Goal: Information Seeking & Learning: Learn about a topic

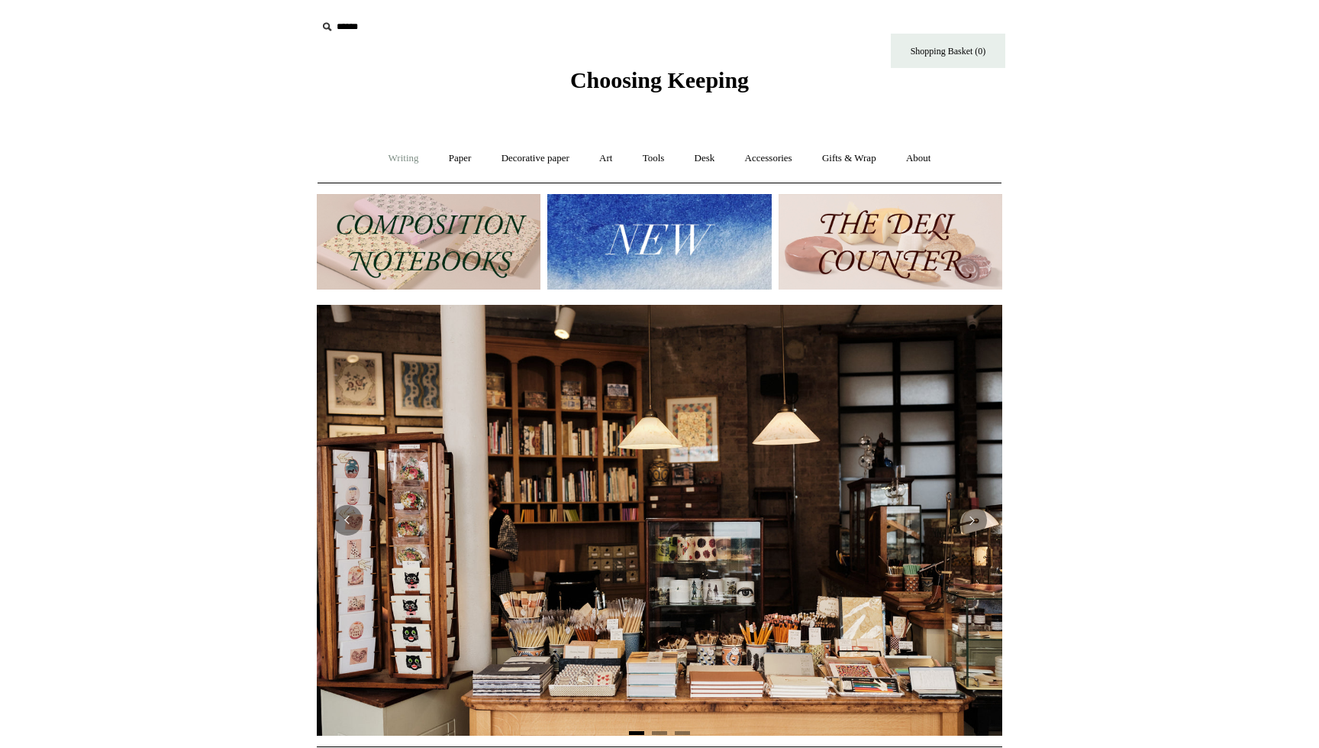
click at [421, 154] on link "Writing +" at bounding box center [404, 158] width 58 height 40
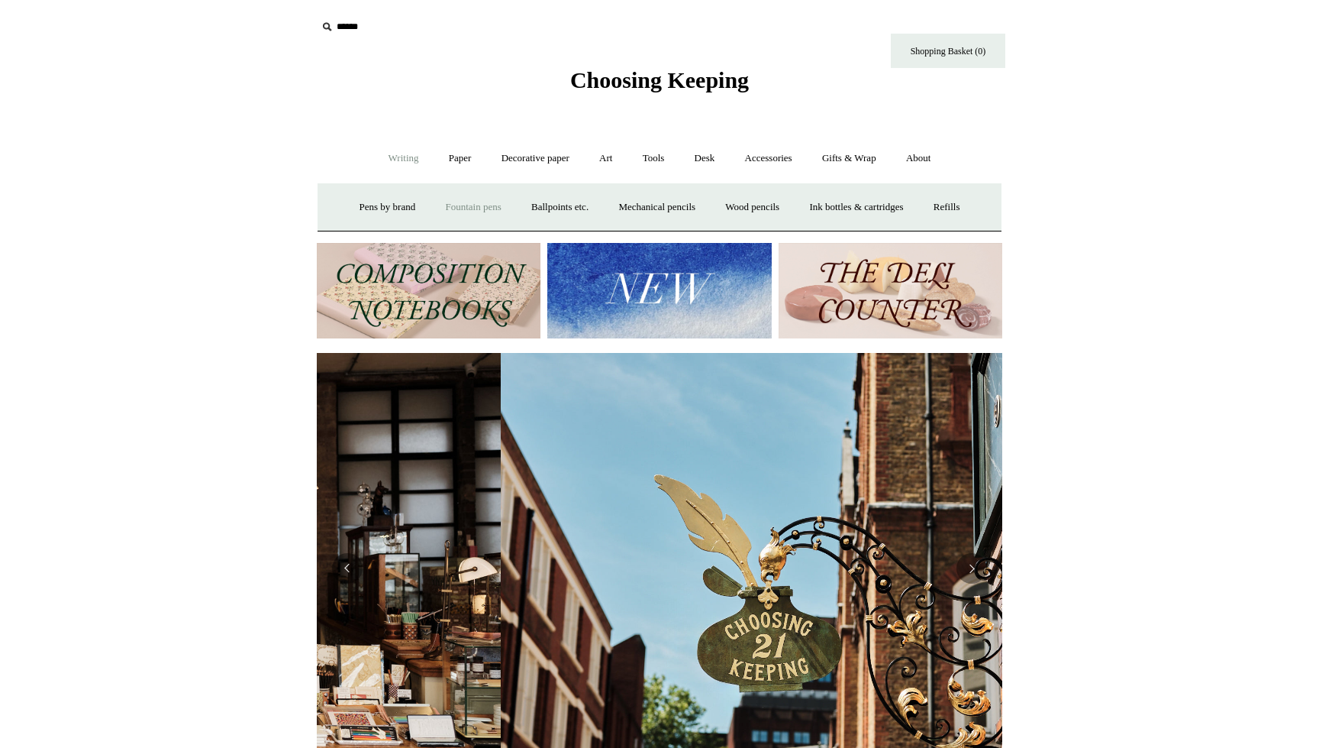
scroll to position [0, 686]
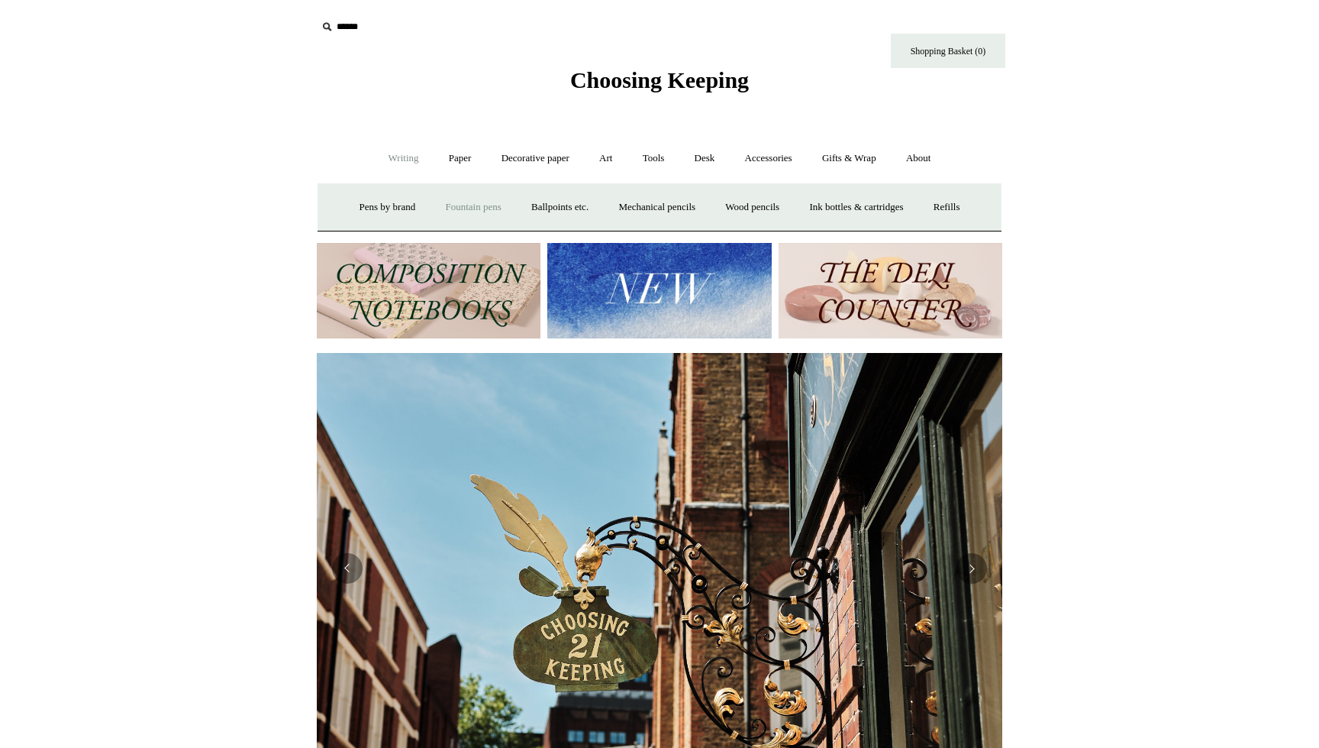
click at [503, 228] on link "Fountain pens +" at bounding box center [472, 207] width 83 height 40
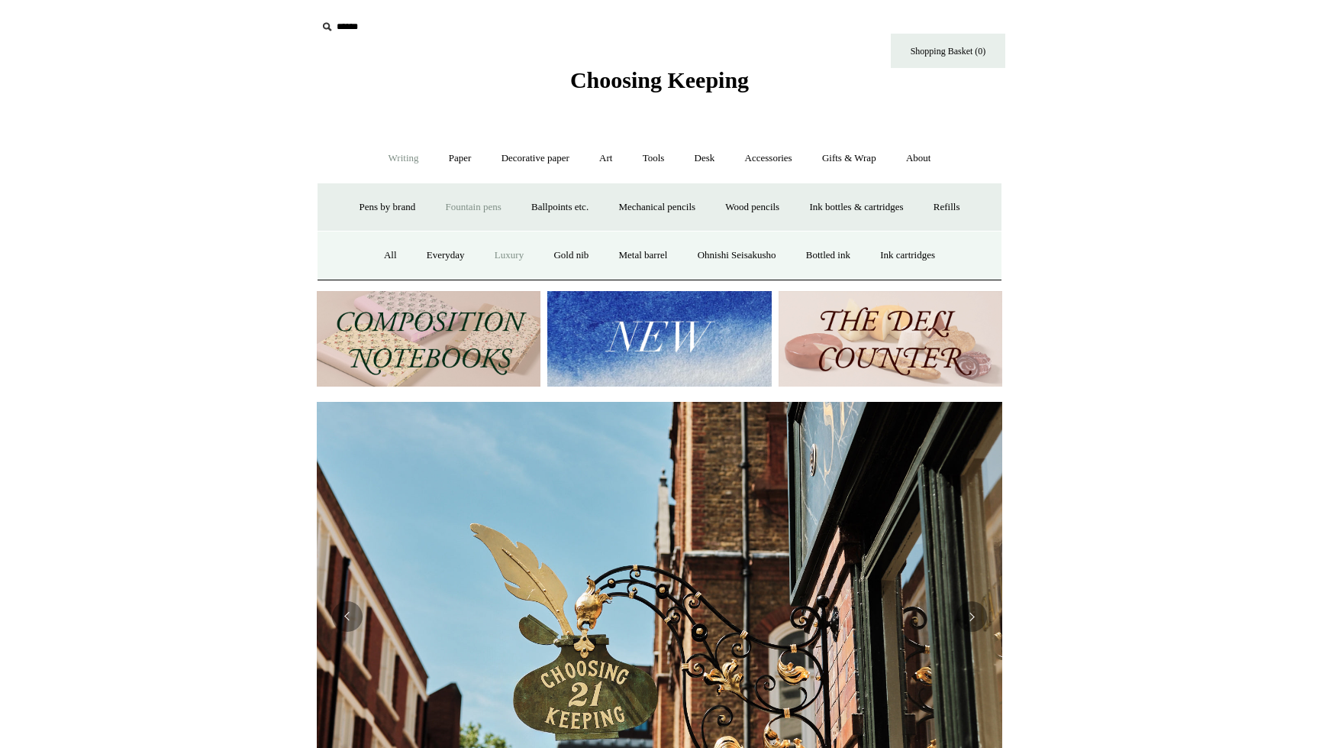
click at [538, 276] on link "Luxury" at bounding box center [509, 255] width 57 height 40
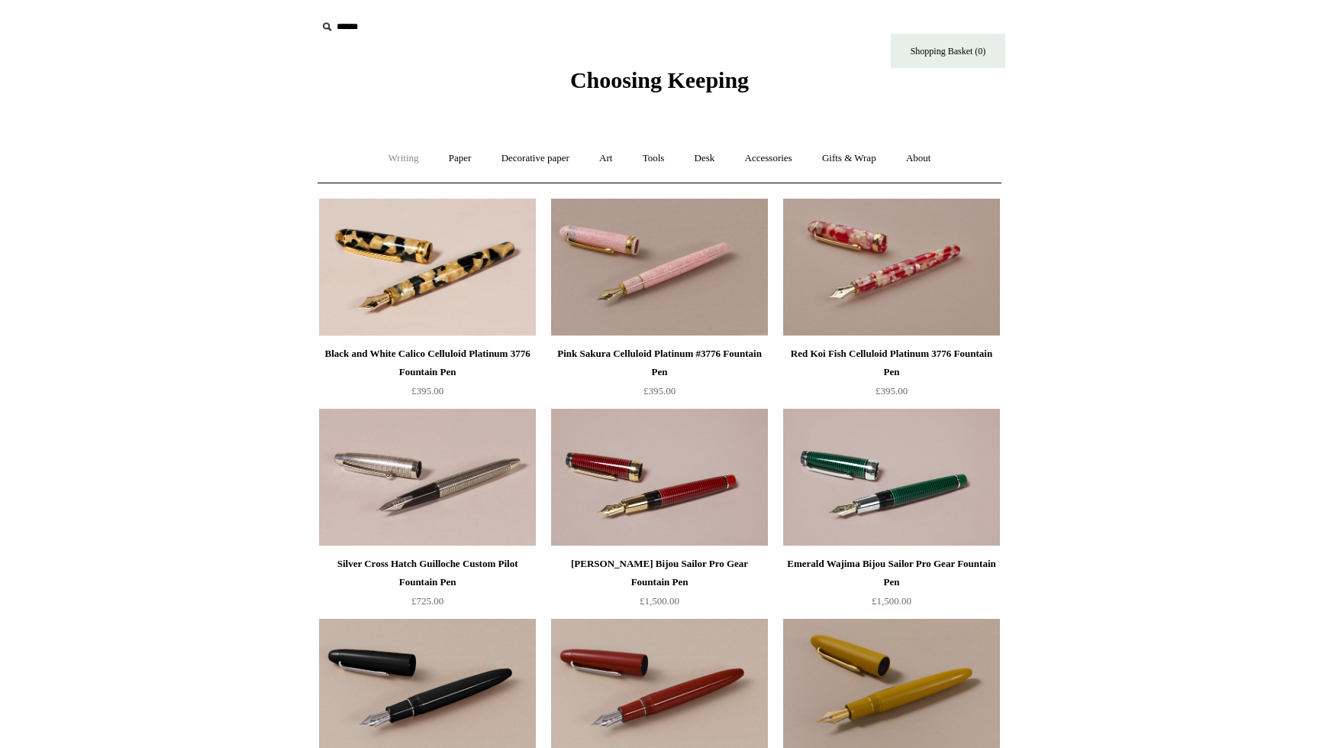
click at [402, 154] on link "Writing +" at bounding box center [404, 158] width 58 height 40
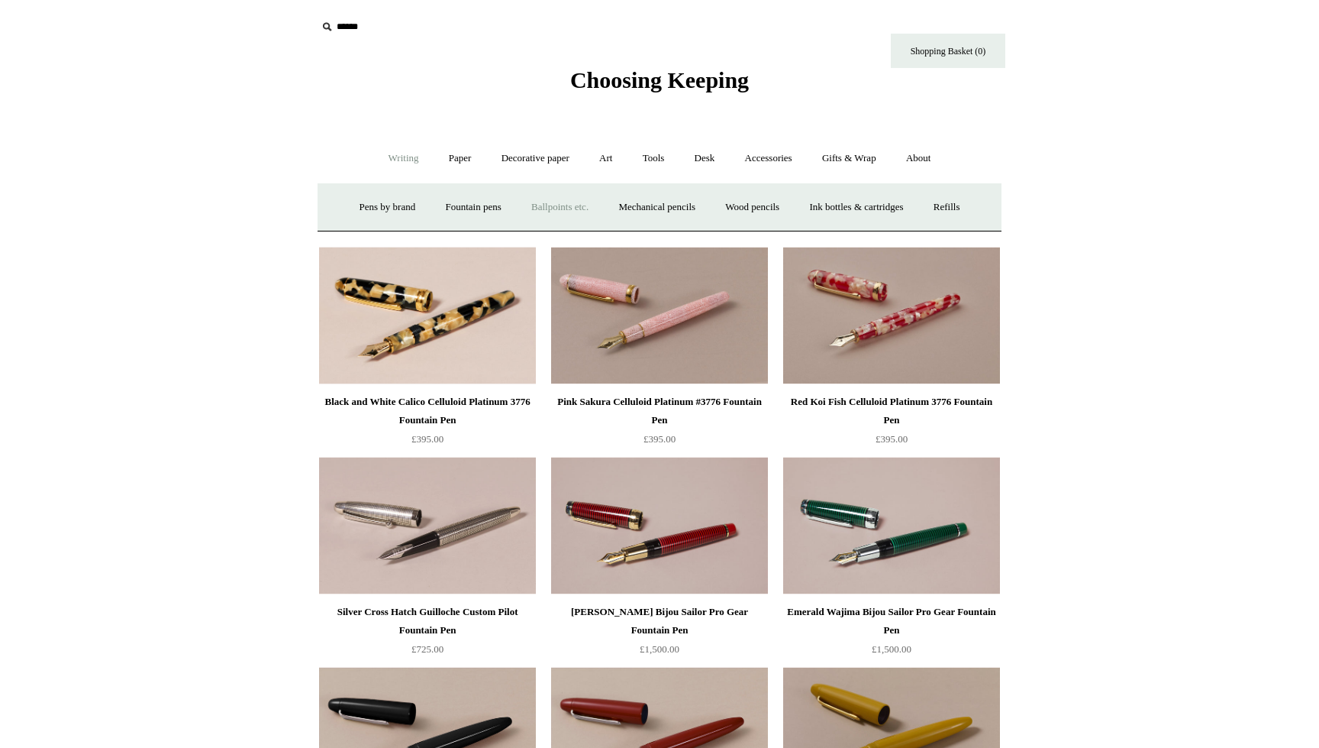
click at [602, 228] on link "Ballpoints etc. +" at bounding box center [560, 207] width 85 height 40
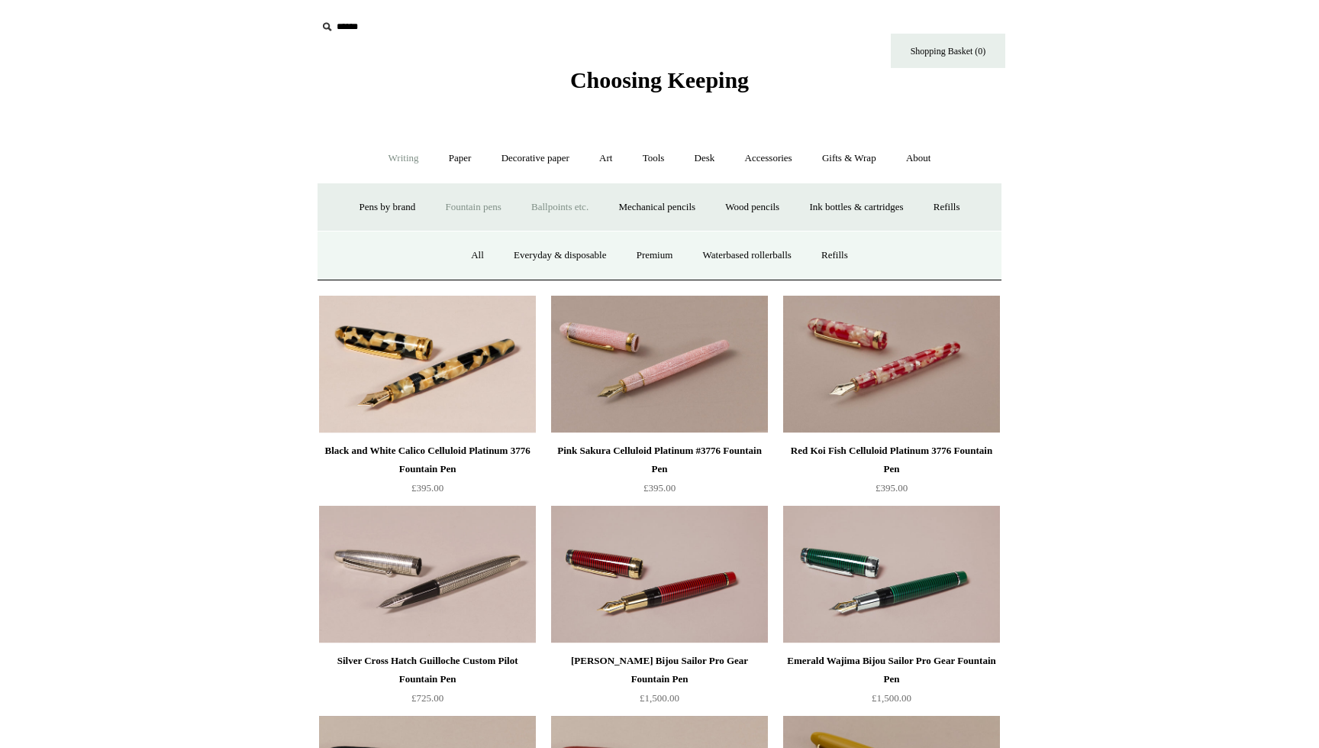
click at [515, 228] on link "Fountain pens +" at bounding box center [472, 207] width 83 height 40
click at [381, 276] on link "All" at bounding box center [390, 255] width 40 height 40
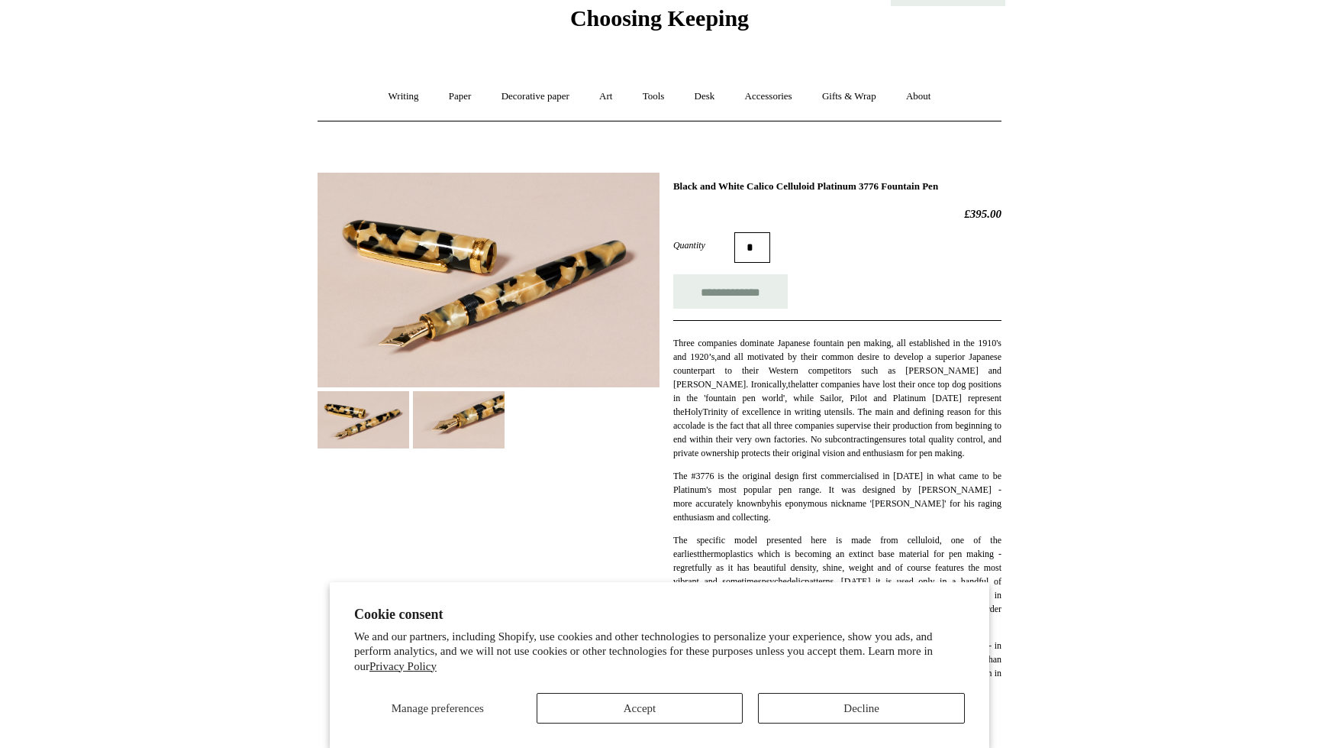
scroll to position [64, 0]
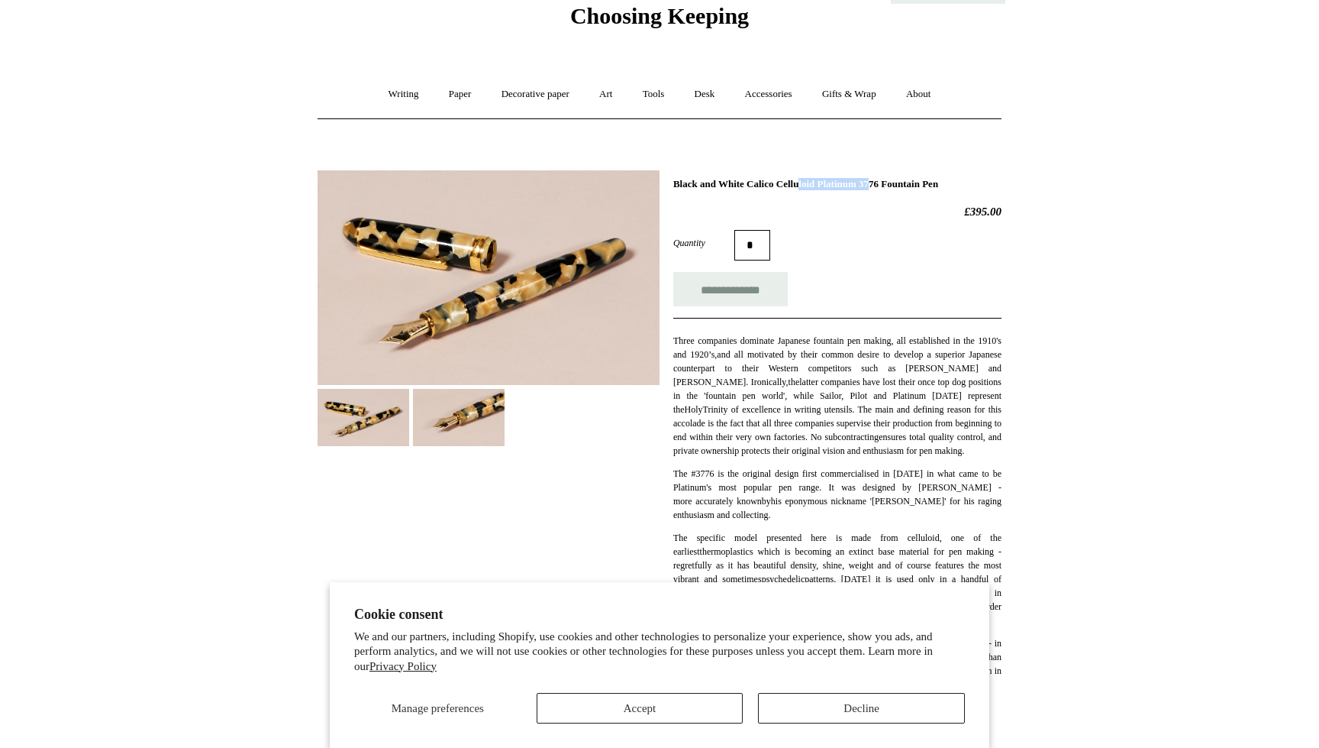
drag, startPoint x: 810, startPoint y: 222, endPoint x: 939, endPoint y: 219, distance: 129.1
click at [939, 190] on h1 "Black and White Calico Celluloid Platinum 3776 Fountain Pen" at bounding box center [837, 184] width 328 height 12
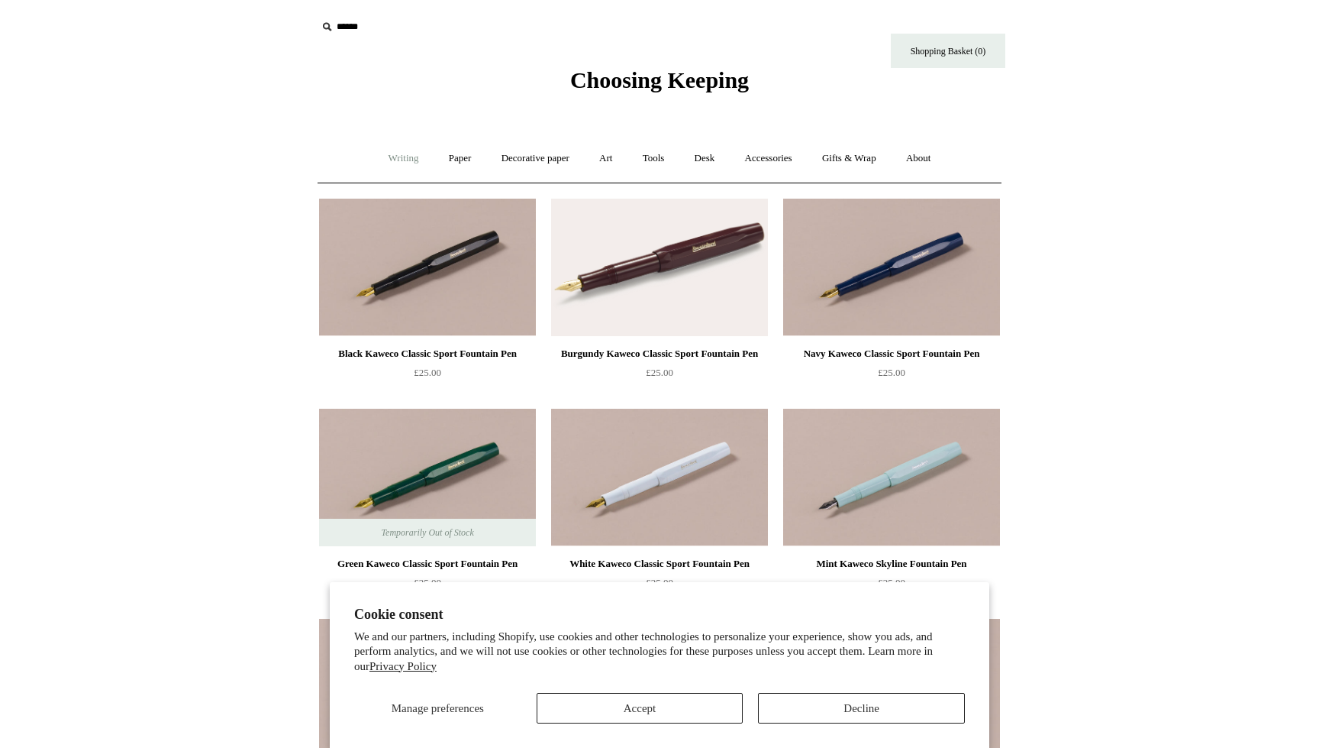
click at [405, 156] on link "Writing +" at bounding box center [404, 158] width 58 height 40
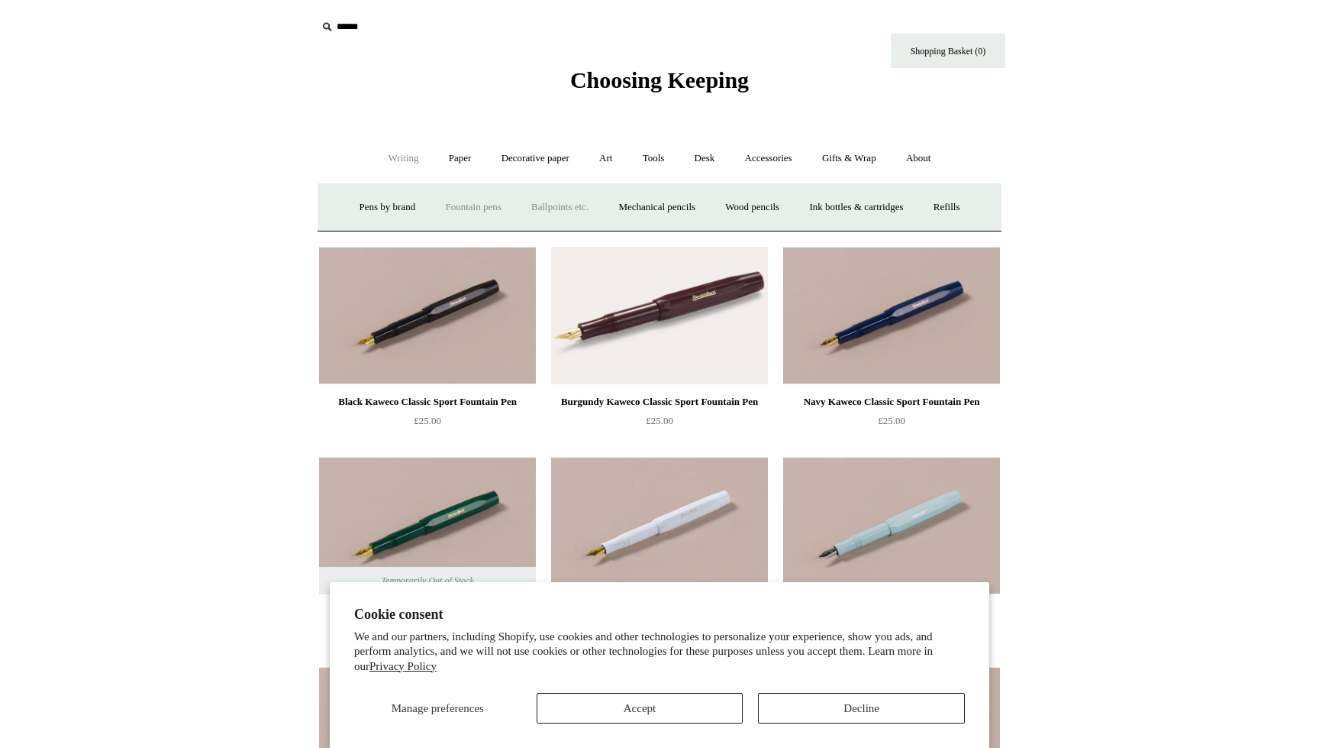
click at [602, 228] on link "Ballpoints etc. +" at bounding box center [560, 207] width 85 height 40
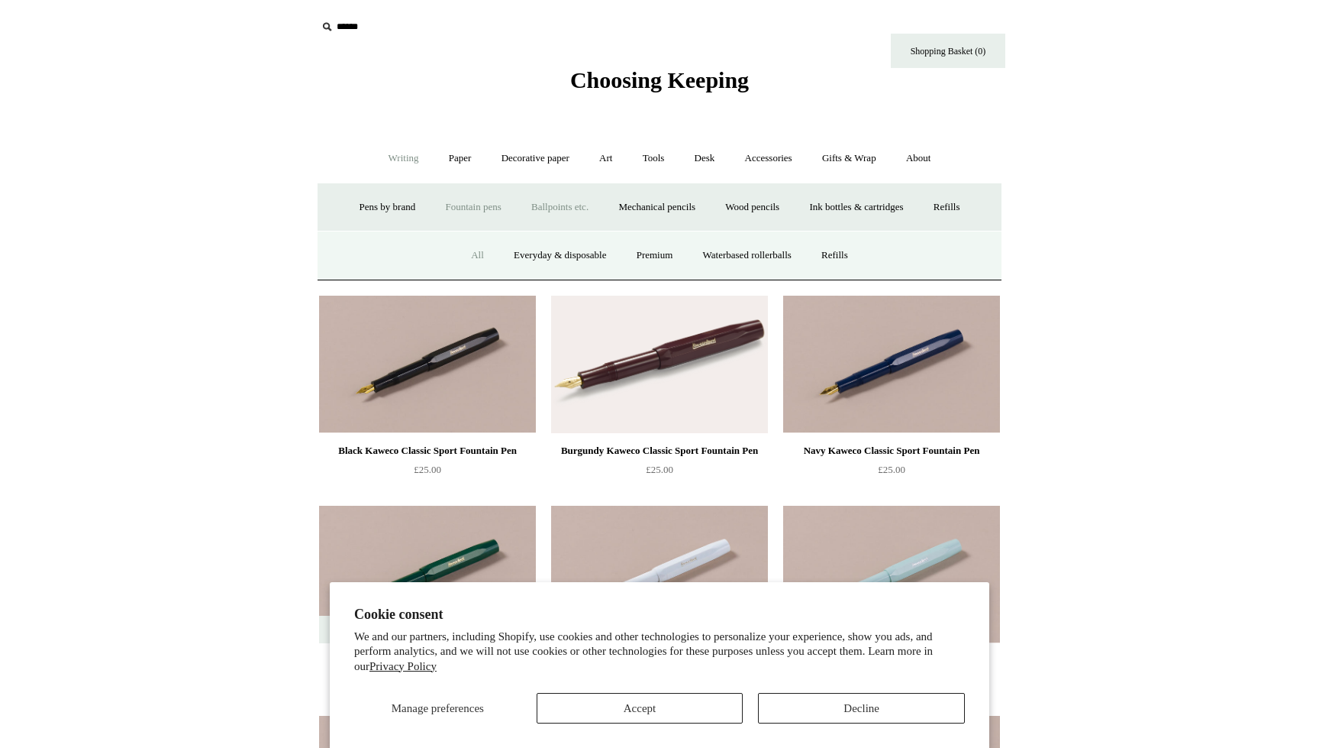
click at [457, 276] on link "All" at bounding box center [477, 255] width 40 height 40
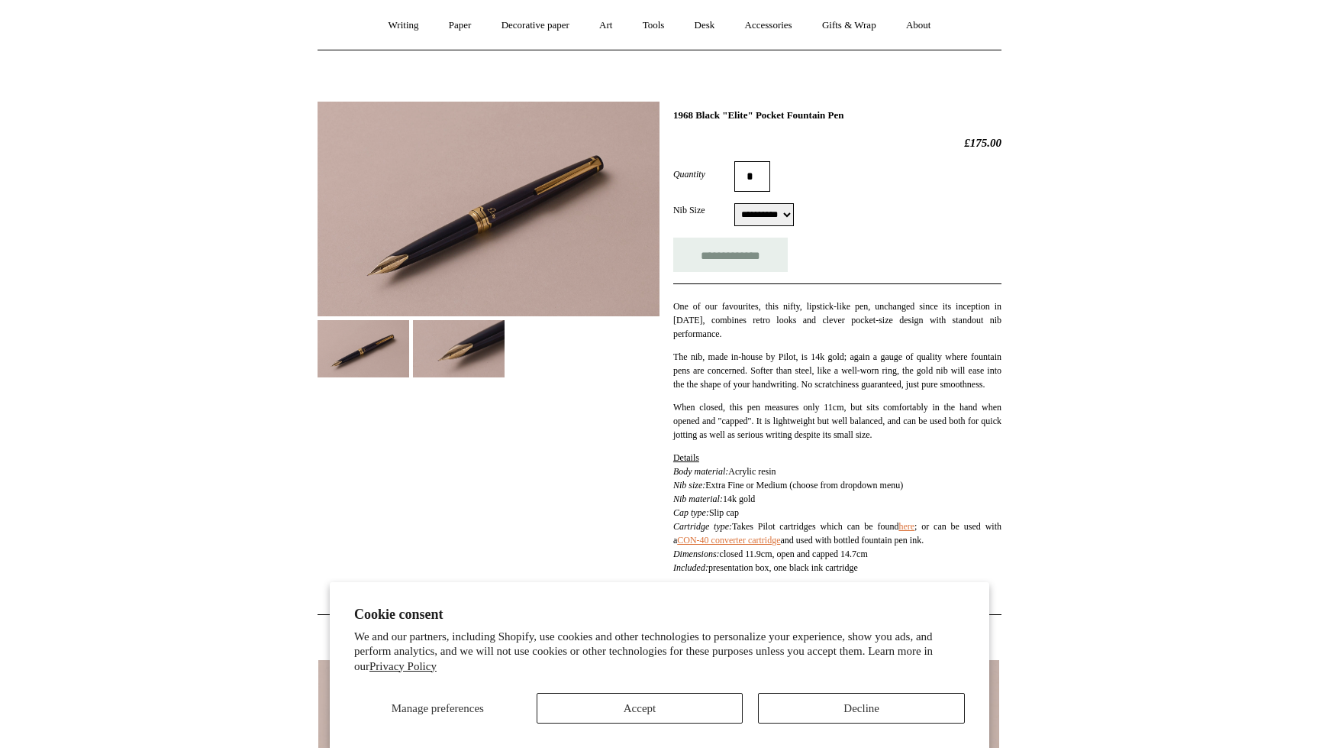
scroll to position [113, 0]
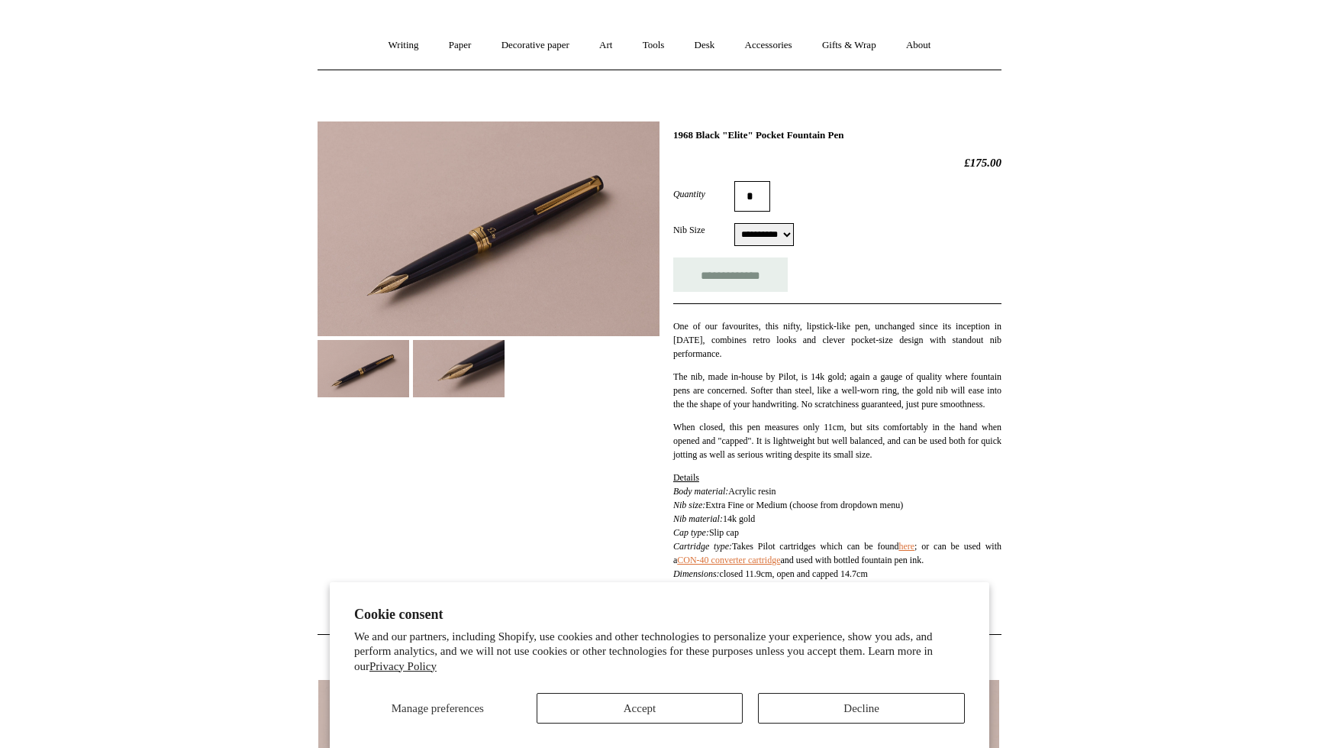
drag, startPoint x: 676, startPoint y: 174, endPoint x: 983, endPoint y: 170, distance: 307.0
click at [983, 141] on h1 "1968 Black "Elite" Pocket Fountain Pen" at bounding box center [837, 135] width 328 height 12
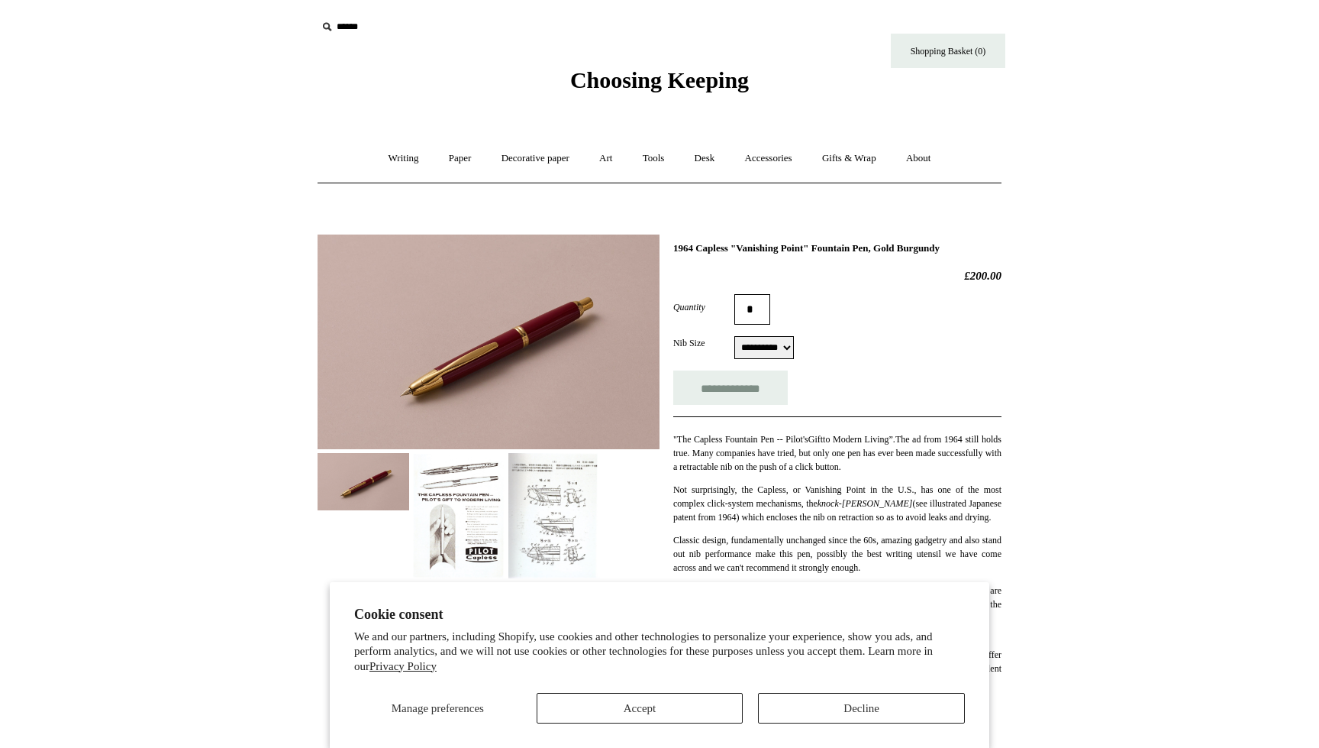
select select "**********"
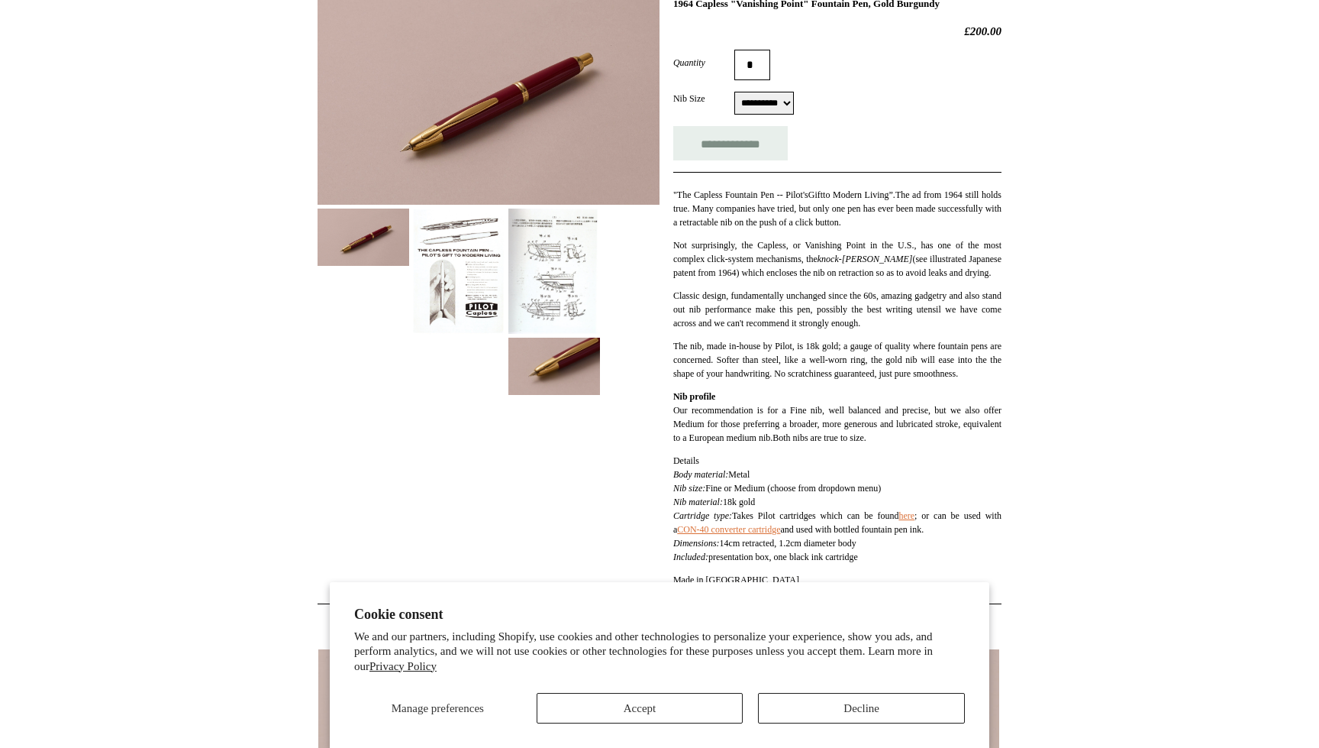
scroll to position [245, 0]
click at [541, 384] on img at bounding box center [555, 365] width 92 height 57
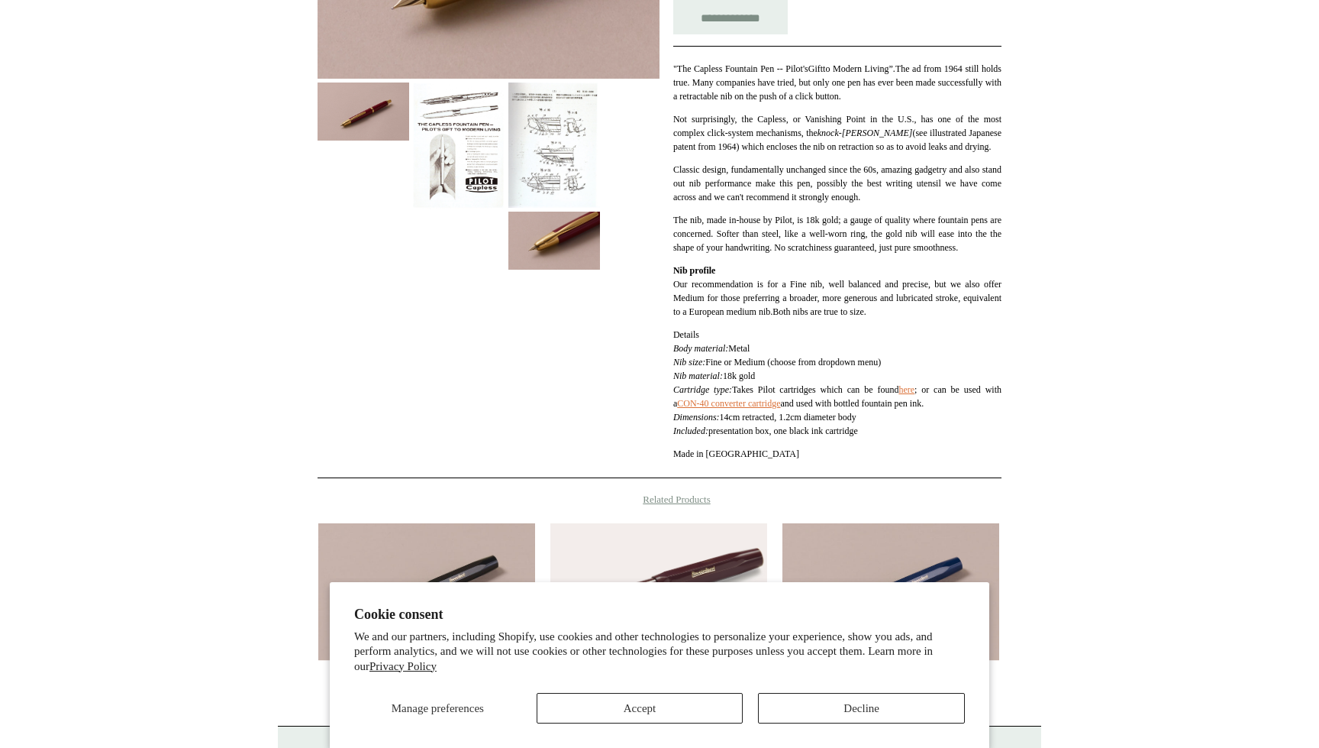
scroll to position [321, 0]
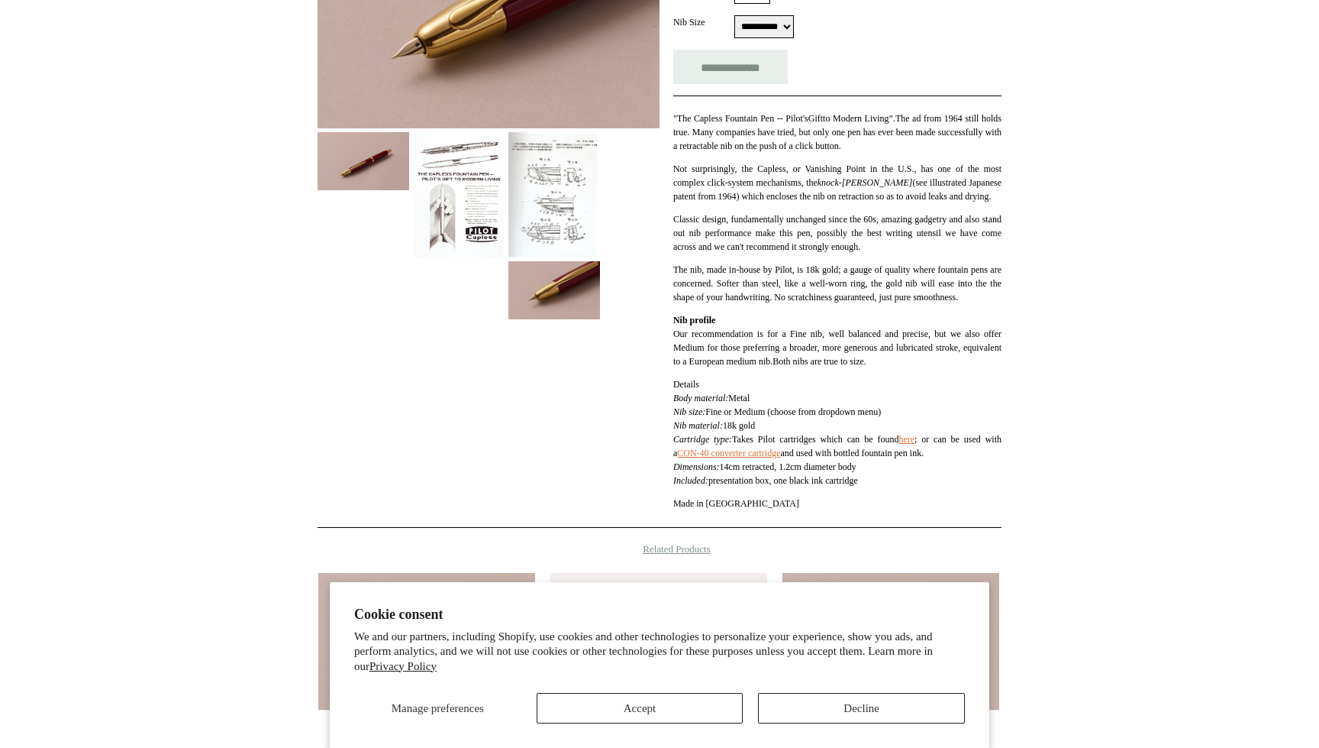
click at [551, 257] on img at bounding box center [555, 194] width 92 height 125
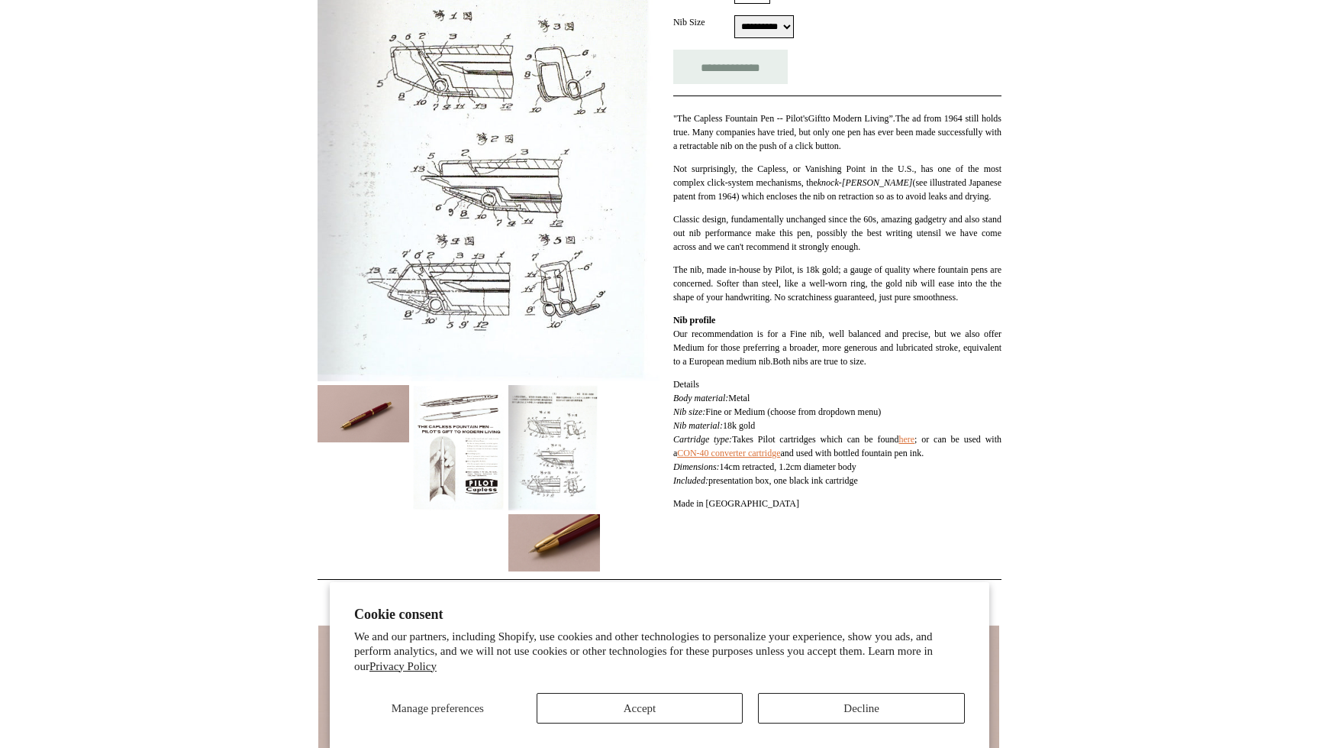
click at [459, 463] on img at bounding box center [459, 448] width 92 height 126
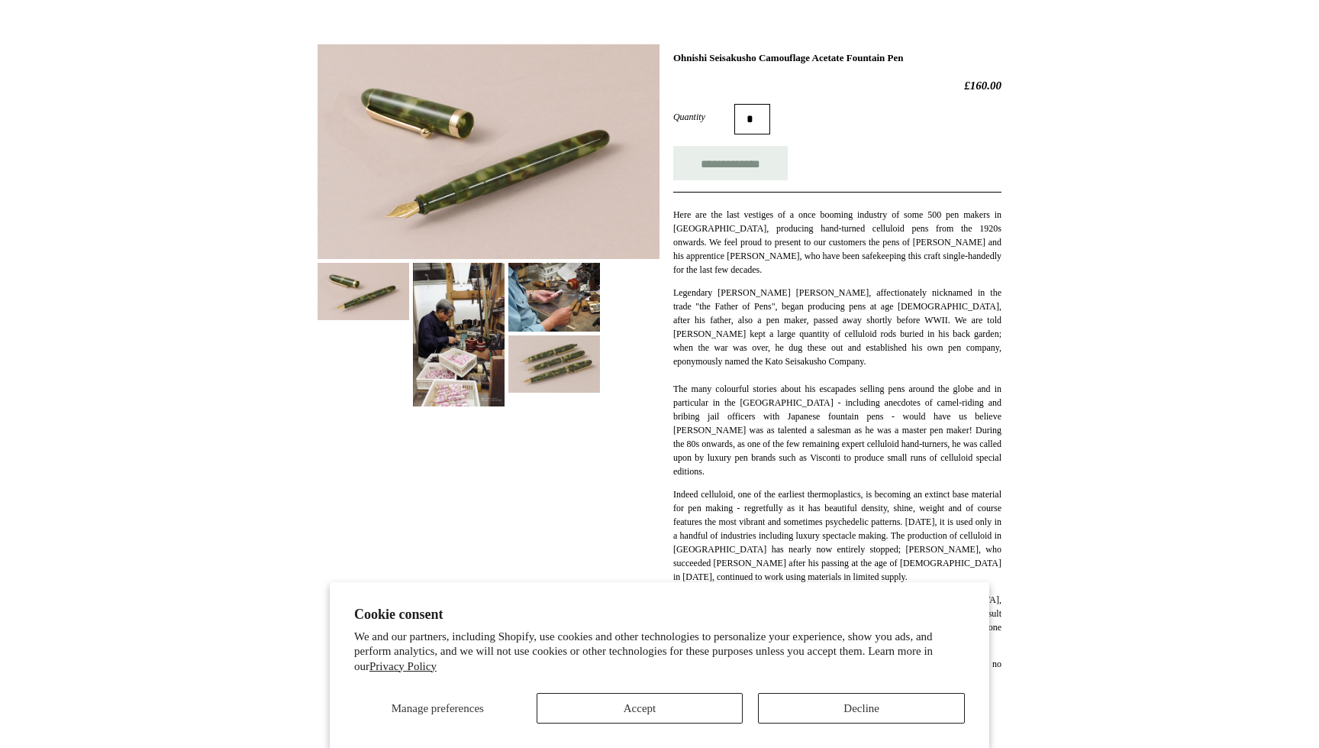
scroll to position [191, 0]
click at [419, 376] on img at bounding box center [459, 334] width 92 height 144
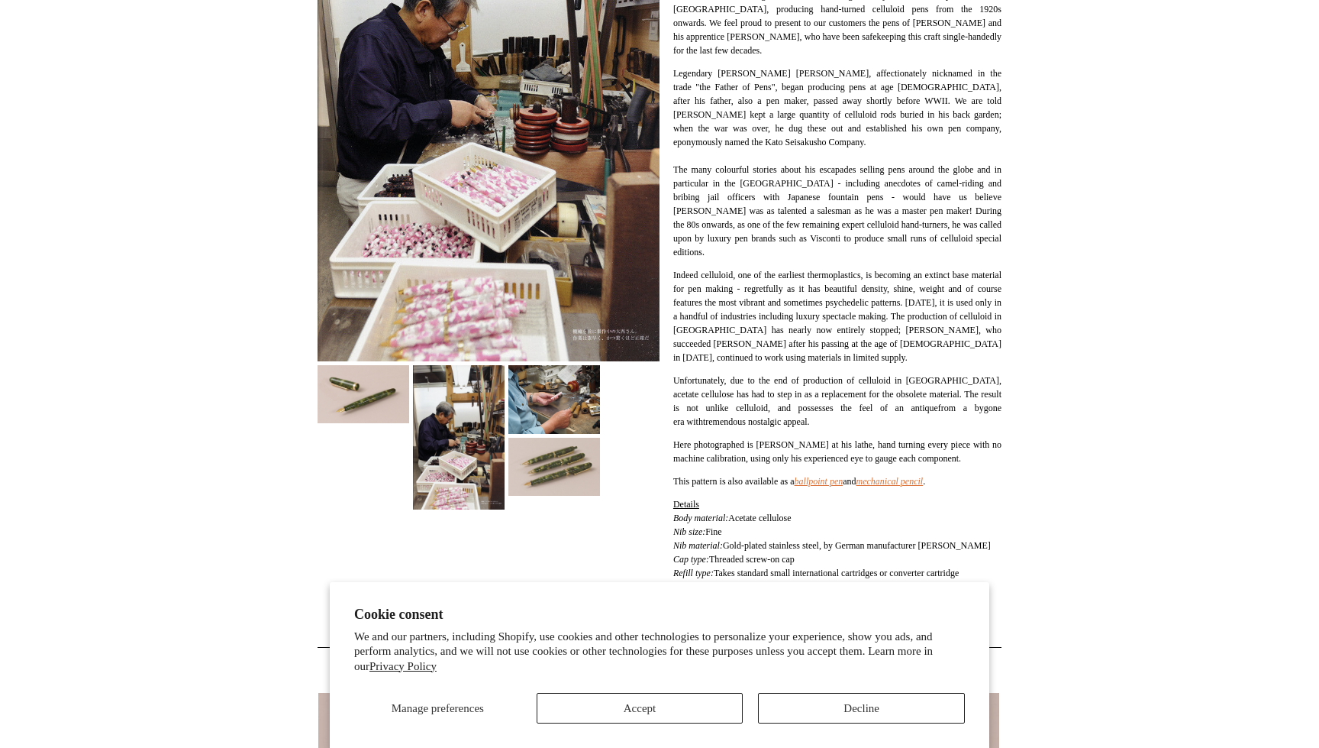
scroll to position [412, 0]
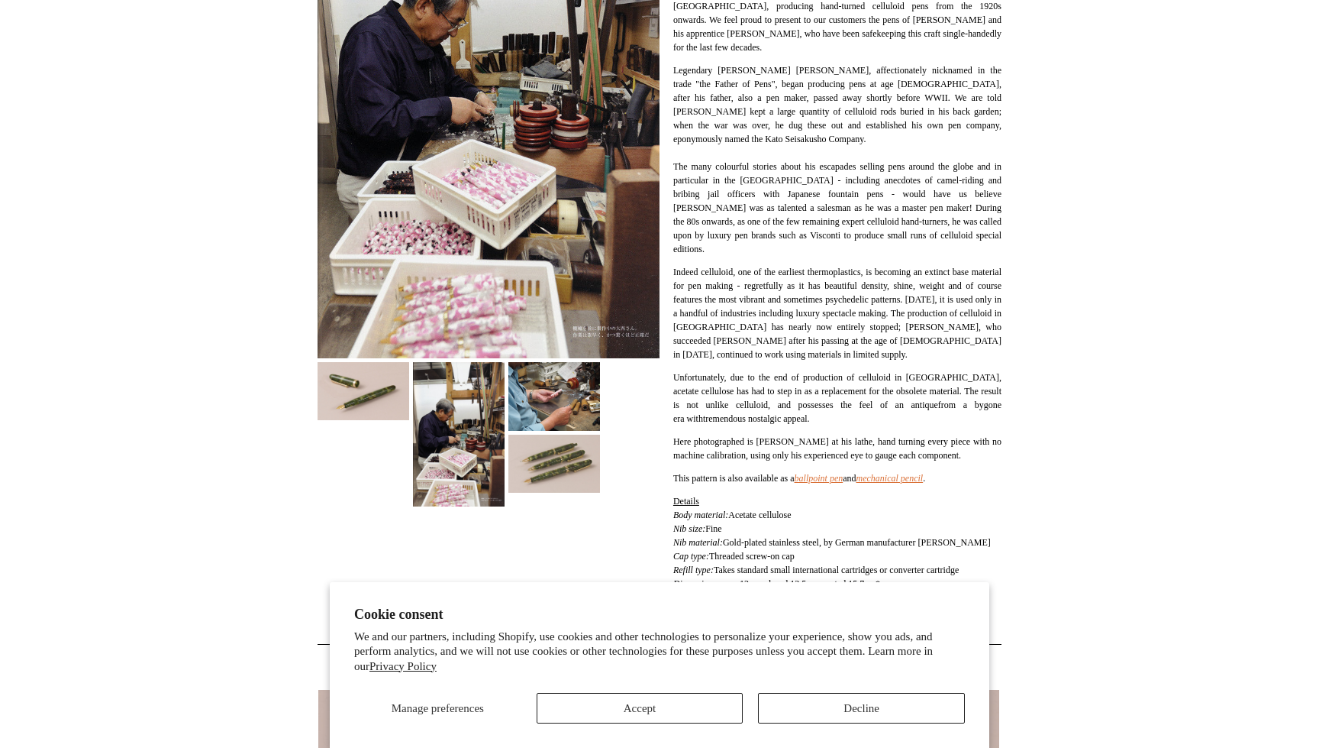
click at [545, 428] on img at bounding box center [555, 396] width 92 height 69
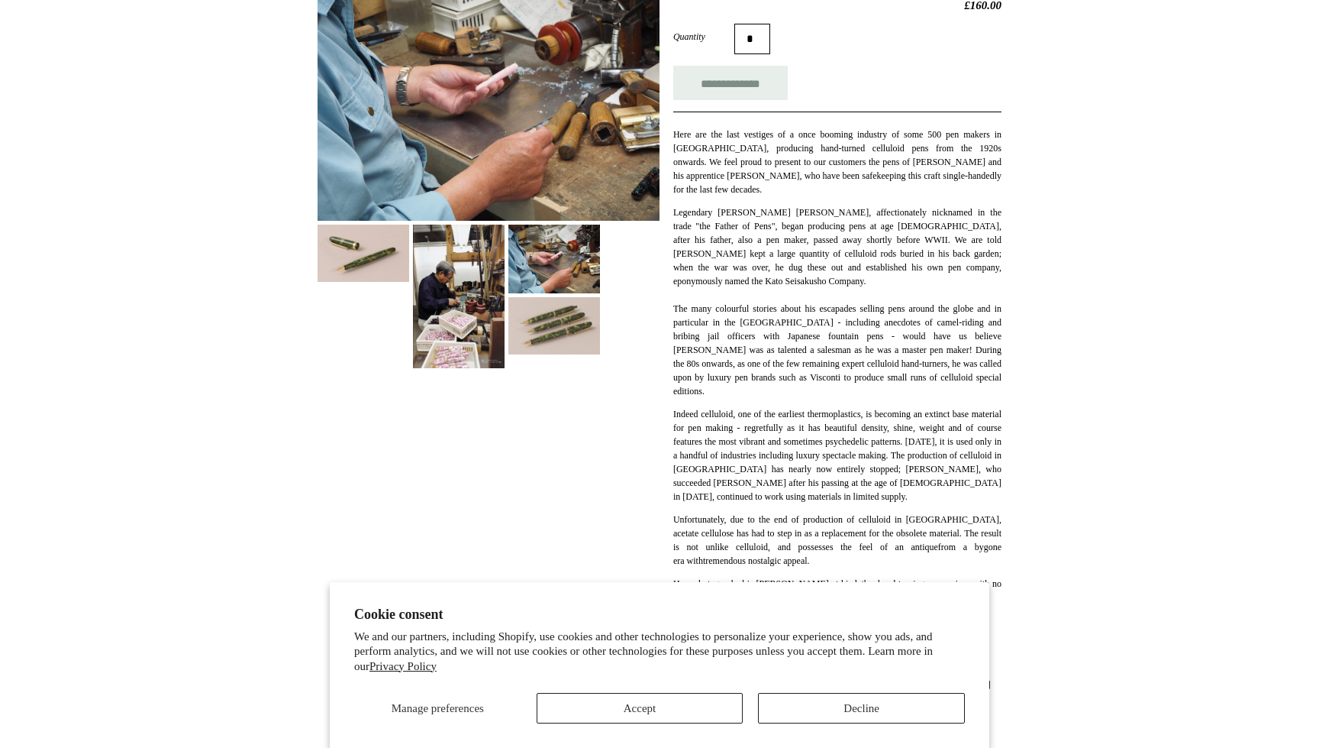
scroll to position [270, 0]
click at [542, 355] on img at bounding box center [555, 326] width 92 height 57
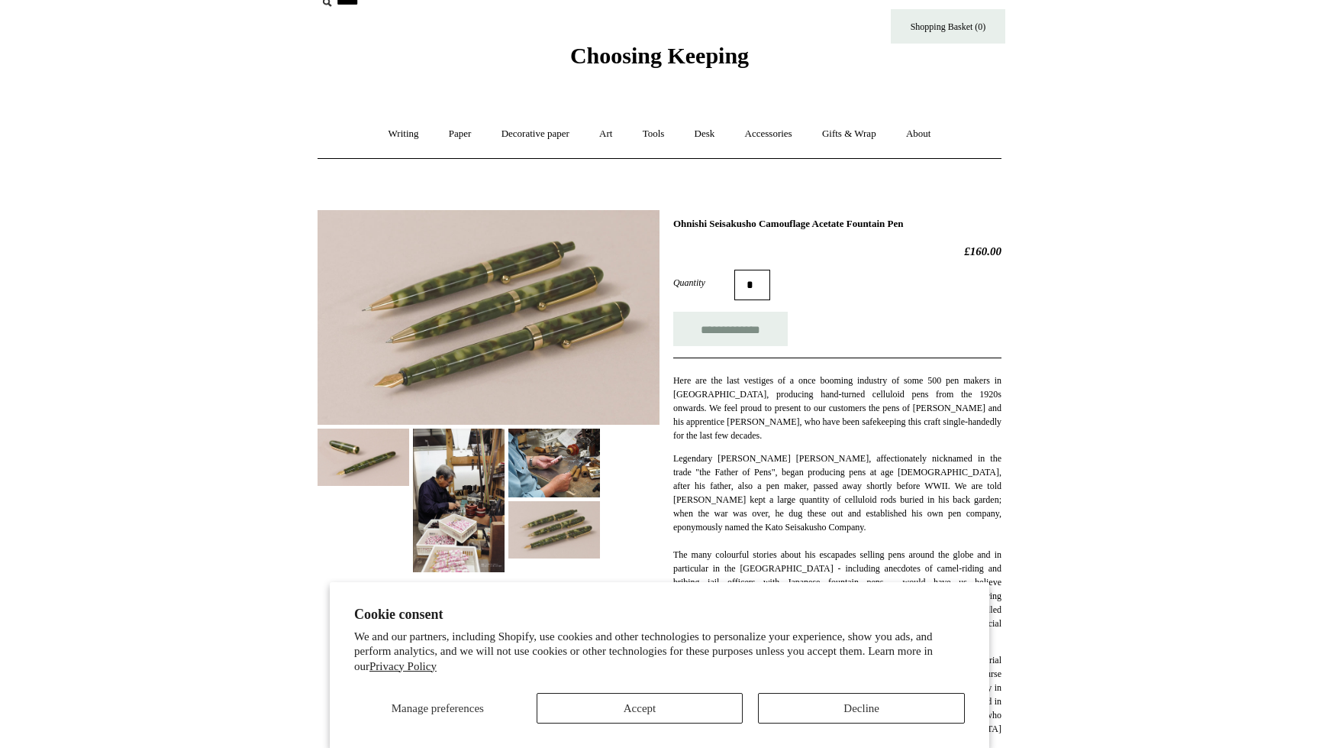
scroll to position [25, 0]
drag, startPoint x: 676, startPoint y: 260, endPoint x: 831, endPoint y: 263, distance: 155.0
click at [831, 229] on h1 "Ohnishi Seisakusho Camouflage Acetate Fountain Pen" at bounding box center [837, 223] width 328 height 12
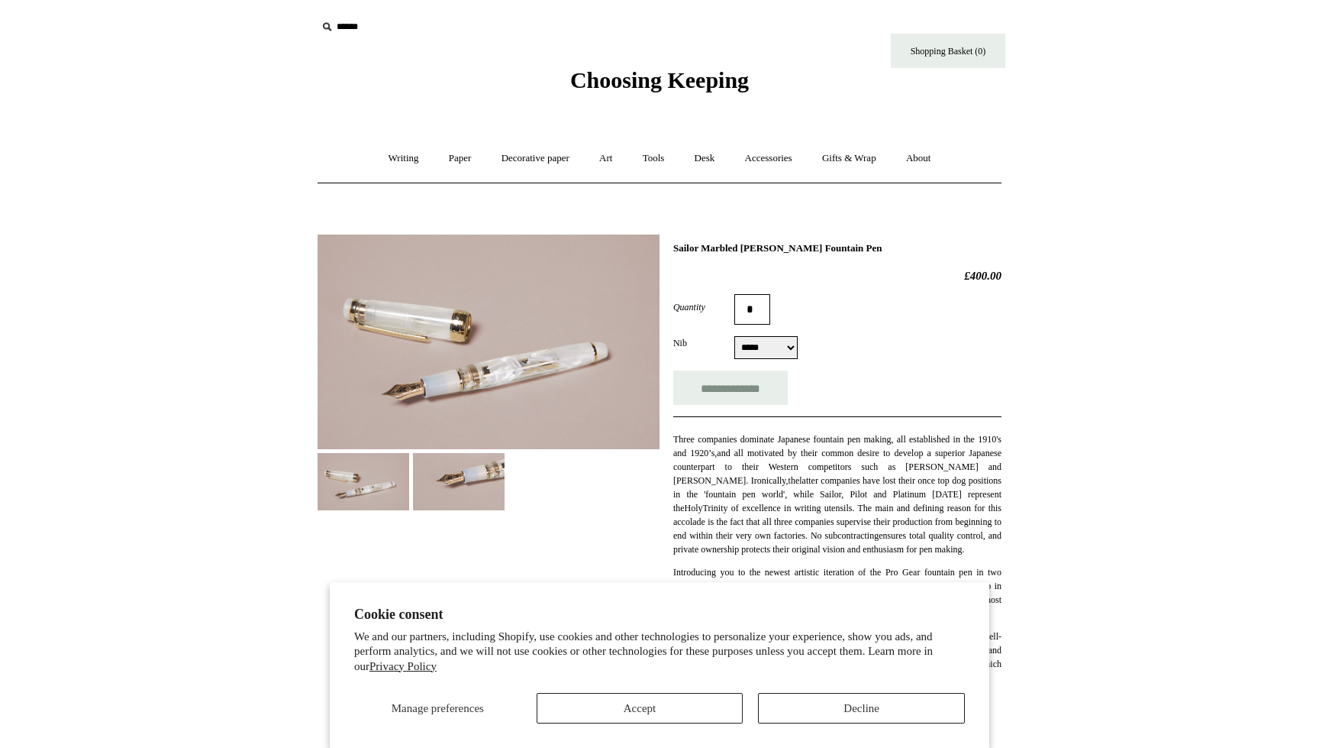
select select "*****"
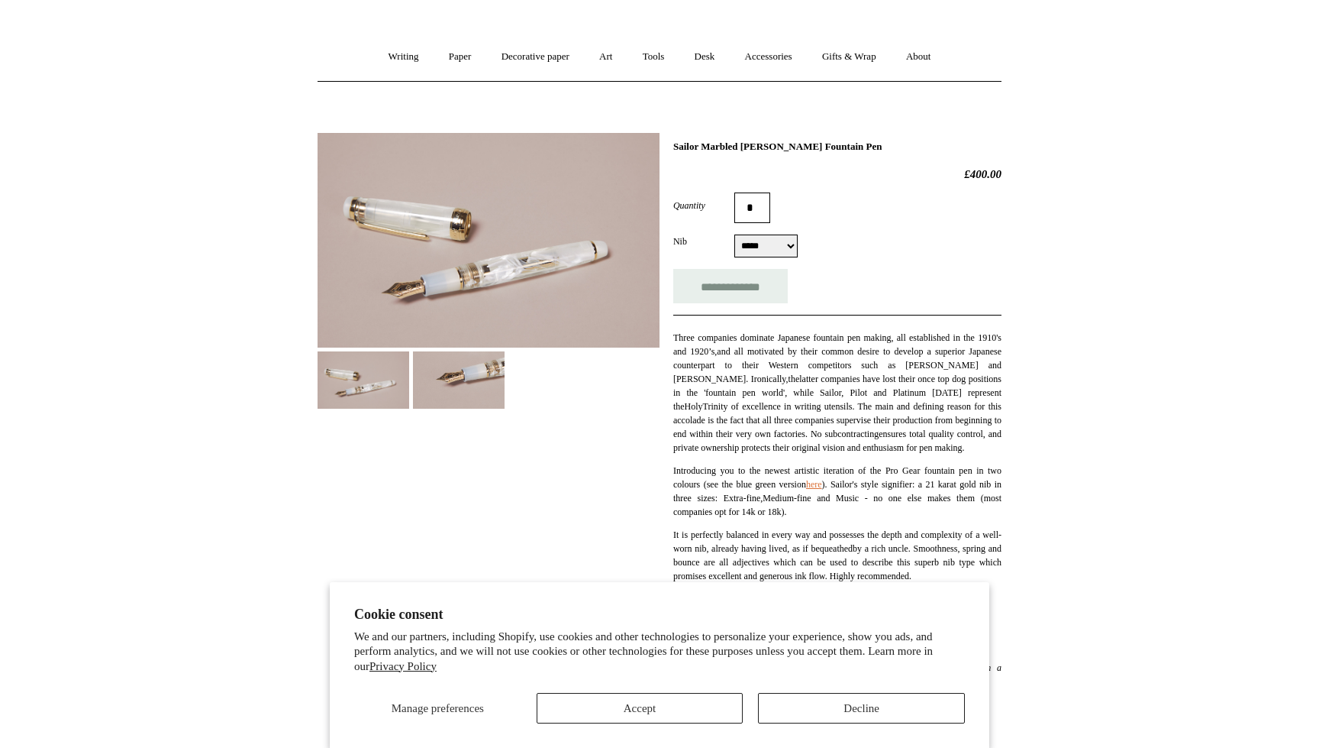
scroll to position [106, 0]
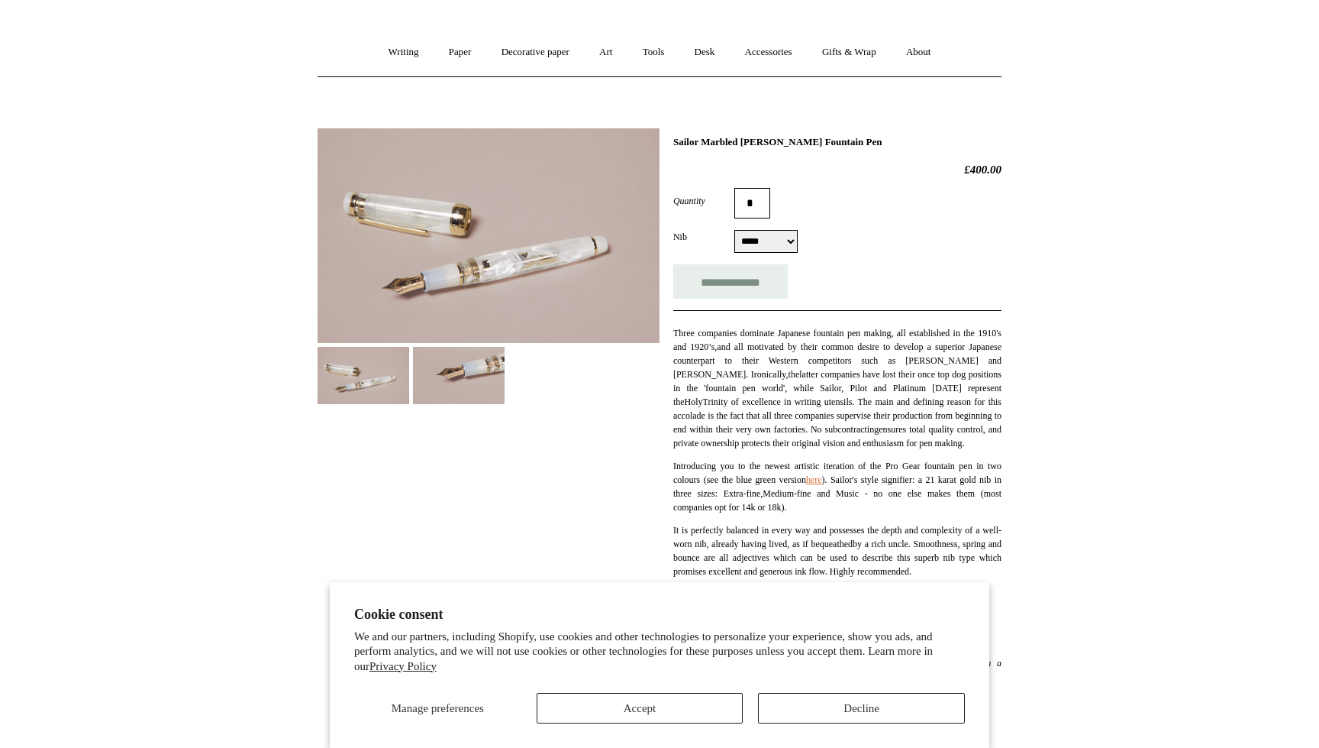
click at [463, 404] on img at bounding box center [459, 375] width 92 height 57
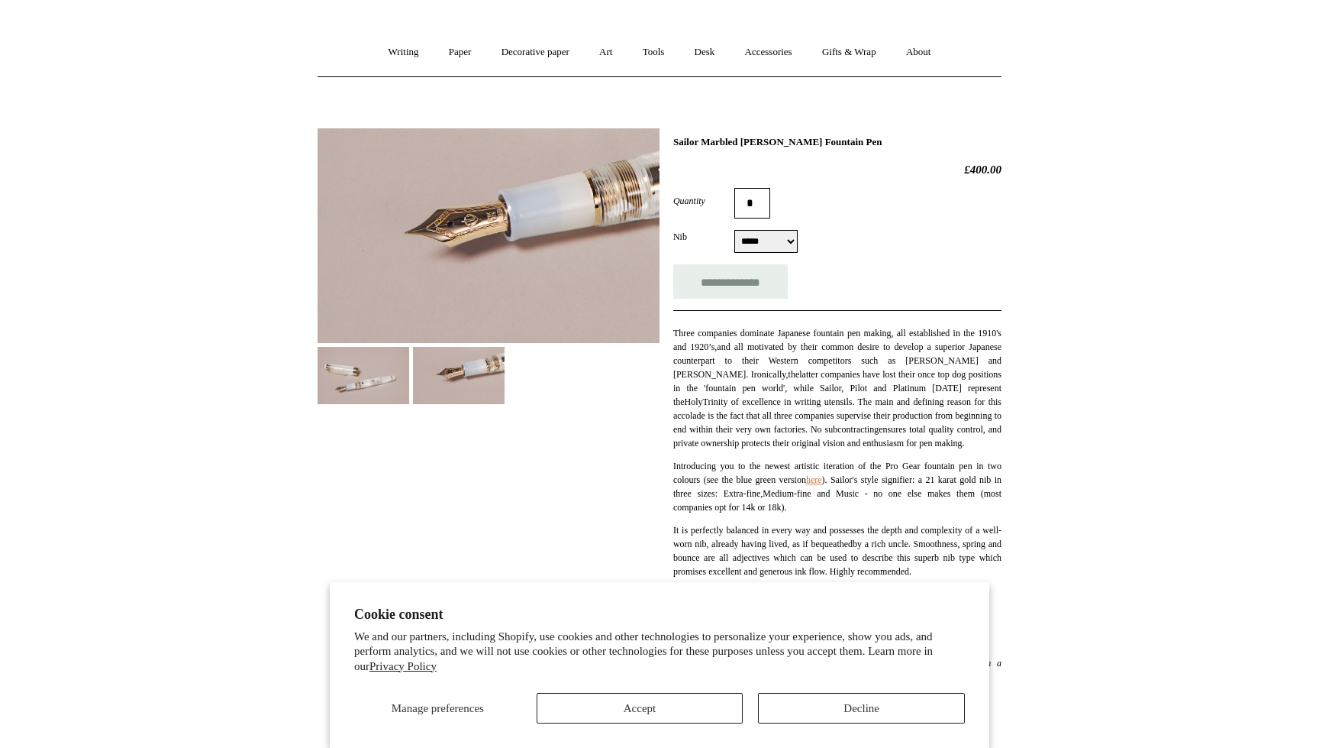
click at [373, 404] on img at bounding box center [364, 375] width 92 height 57
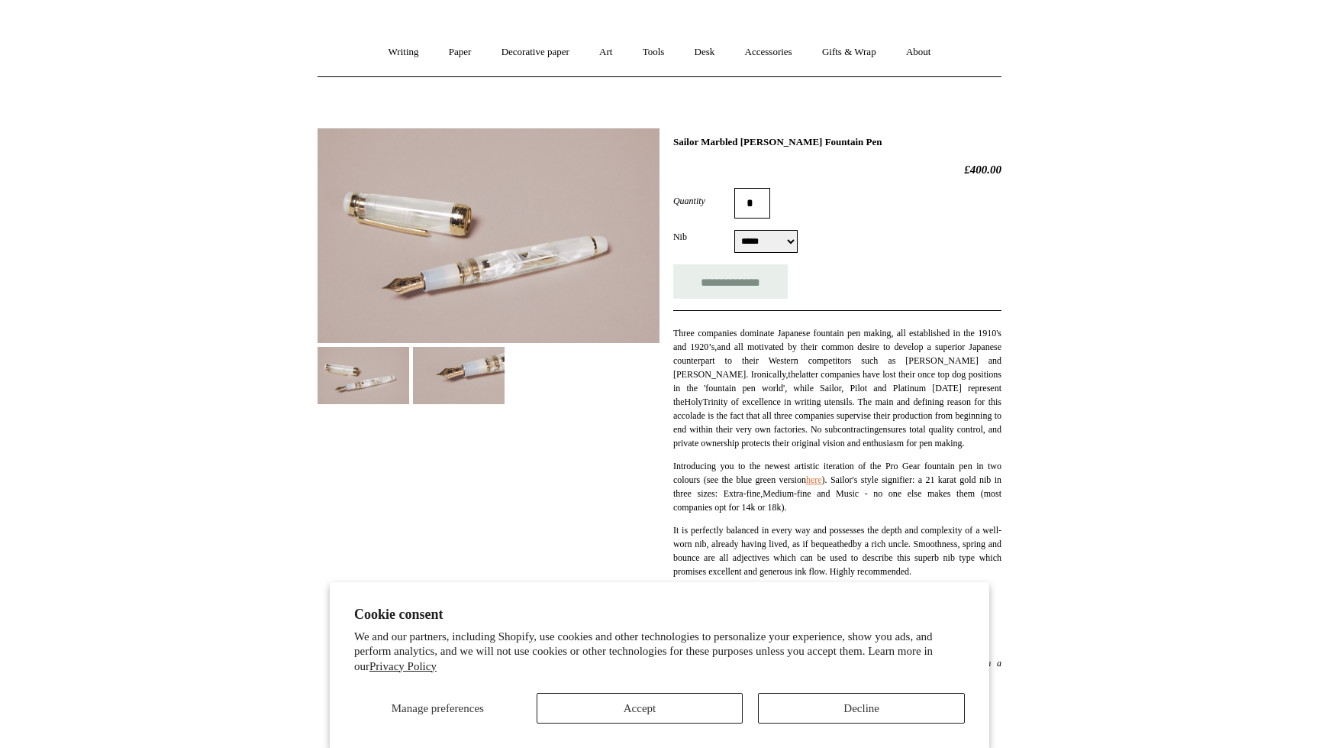
click at [430, 404] on img at bounding box center [459, 375] width 92 height 57
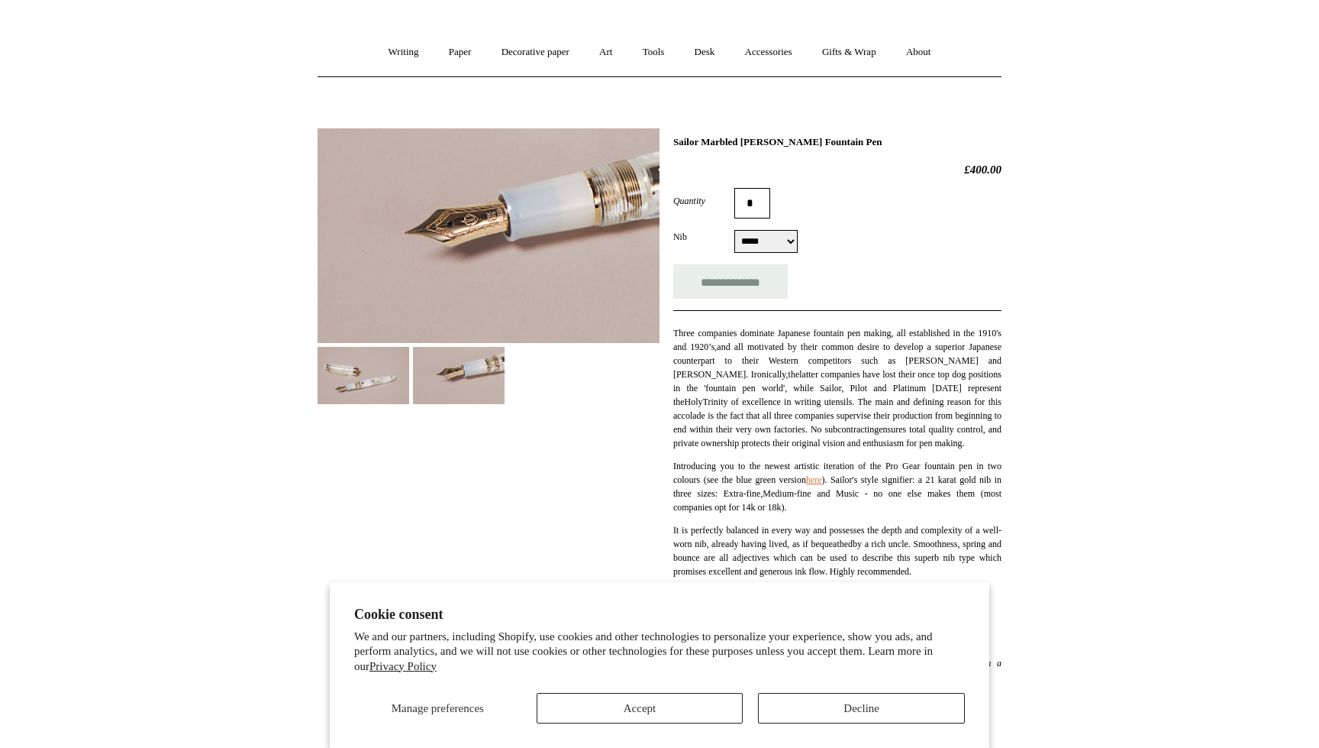
click at [499, 263] on img at bounding box center [489, 235] width 342 height 215
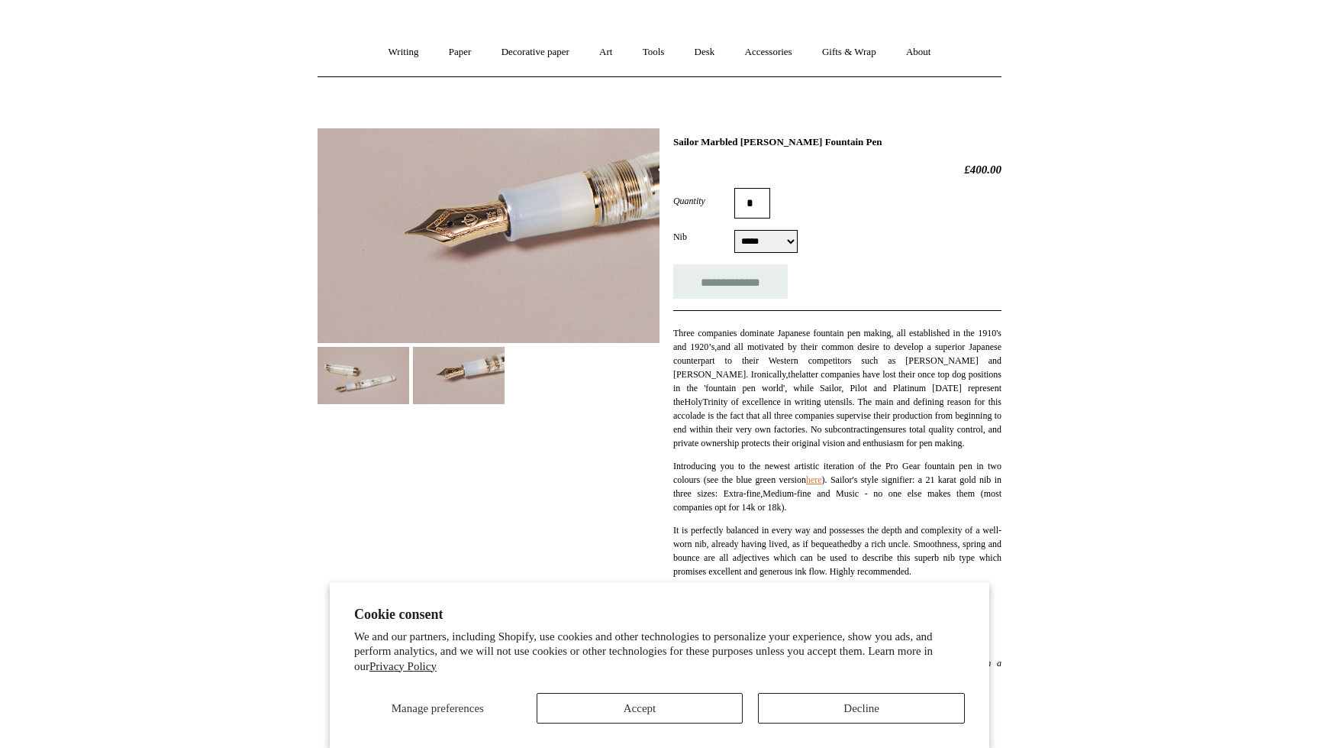
scroll to position [138, 0]
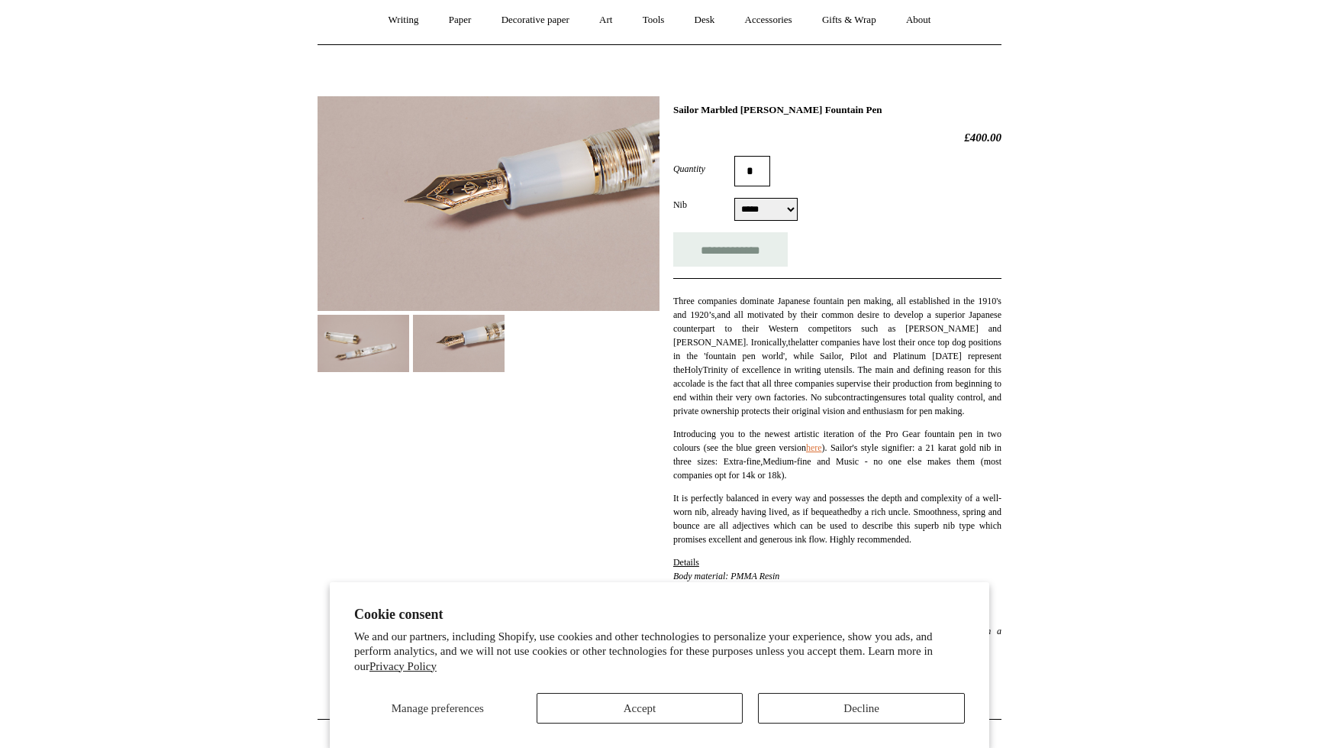
click at [334, 370] on img at bounding box center [364, 343] width 92 height 57
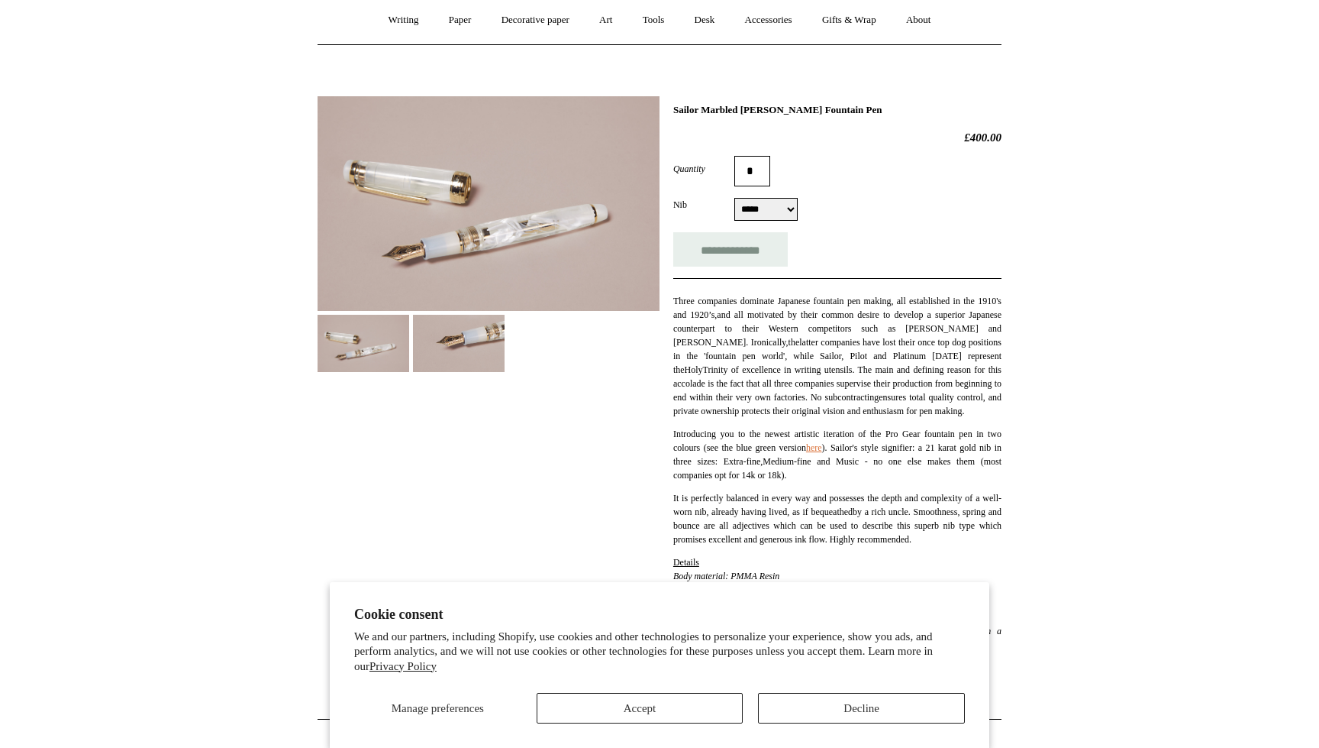
scroll to position [0, 0]
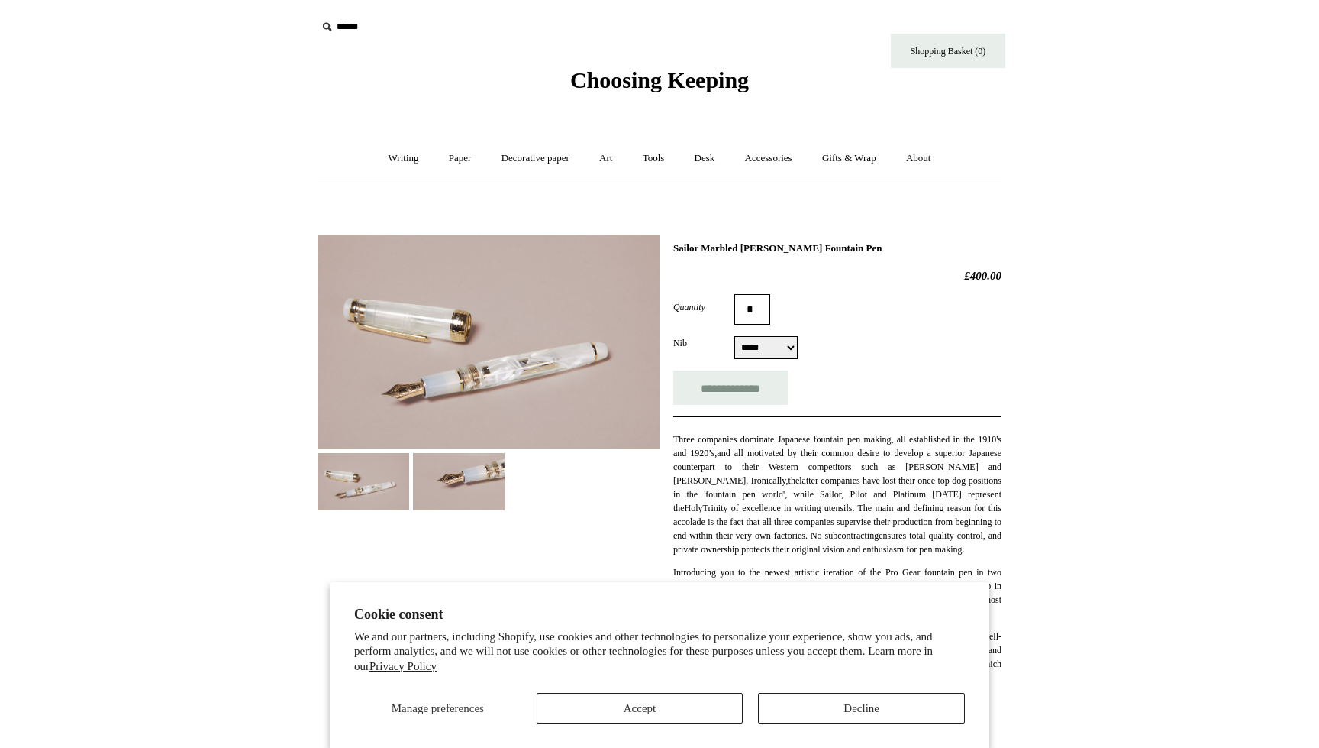
click at [735, 254] on h1 "Sailor Marbled Pearl White Fountain Pen" at bounding box center [837, 248] width 328 height 12
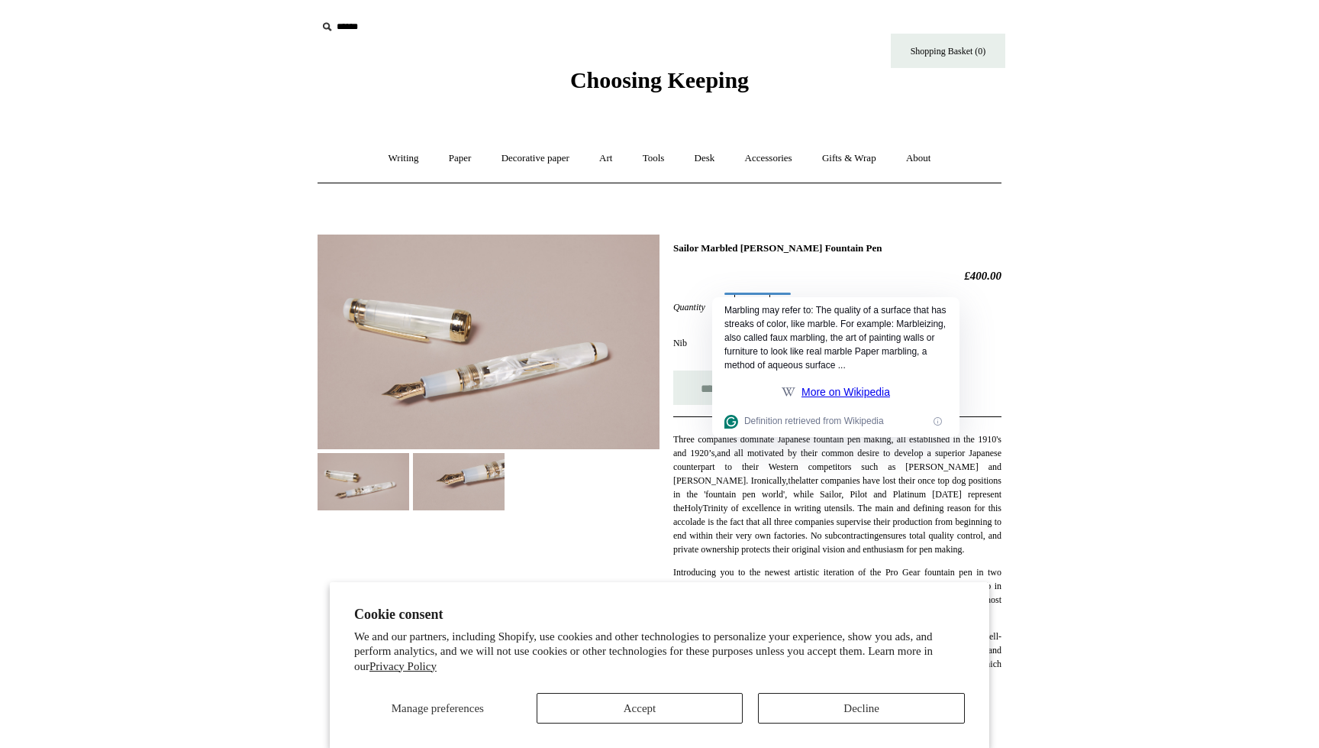
click at [1044, 386] on html "Cookie consent We and our partners, including Shopify, use cookies and other te…" at bounding box center [659, 672] width 1319 height 1344
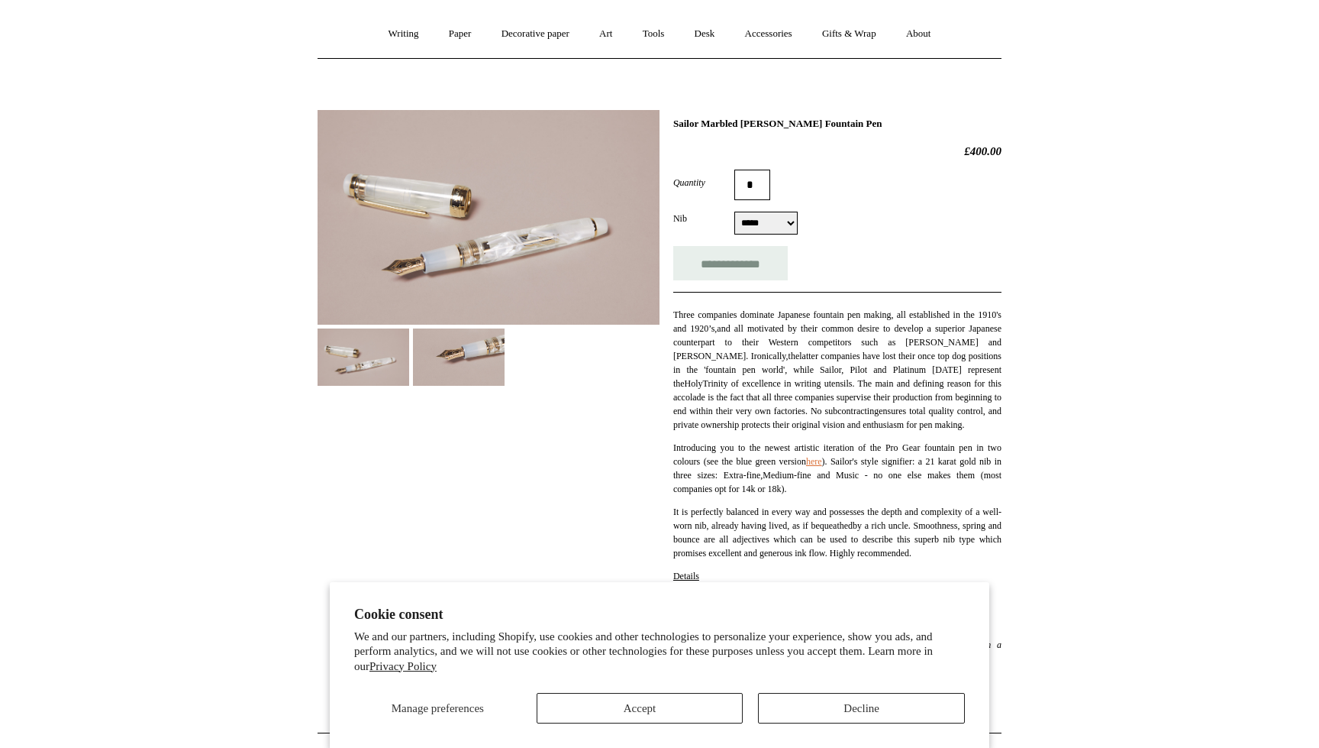
scroll to position [127, 0]
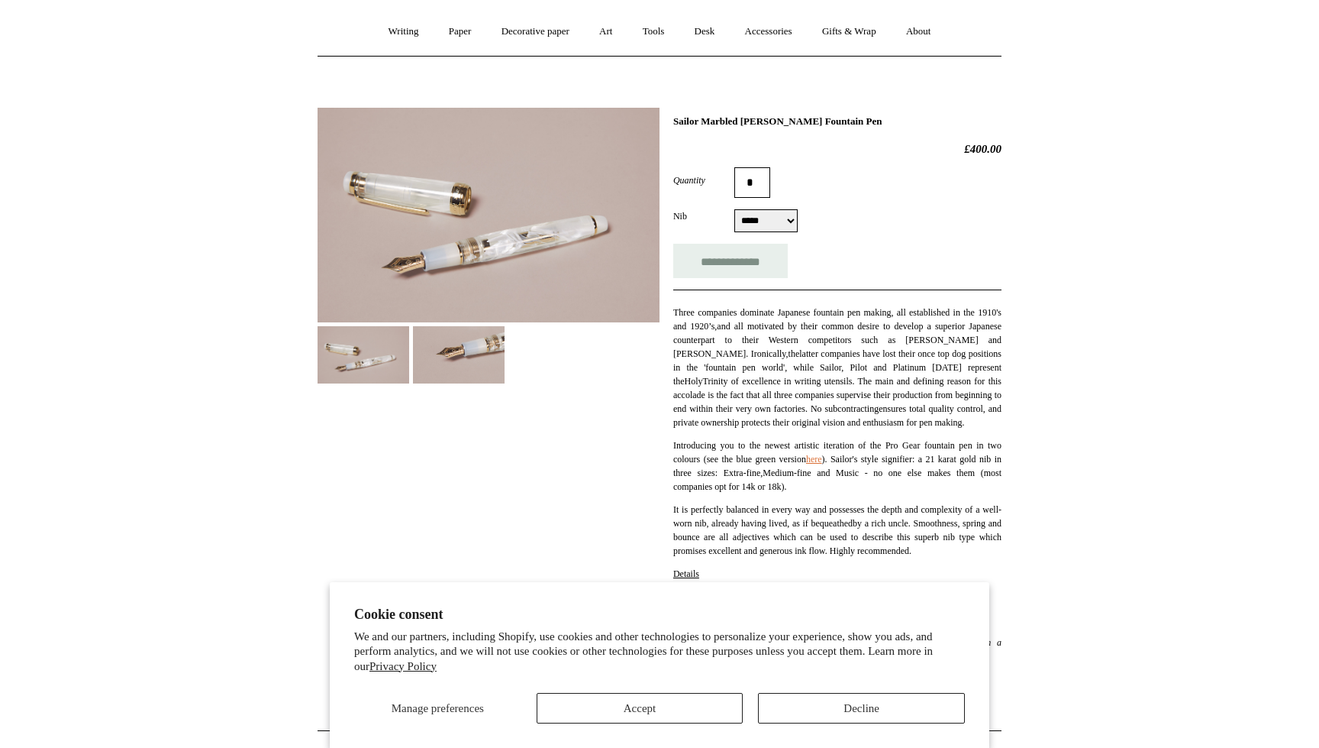
click at [759, 232] on div "**********" at bounding box center [837, 220] width 328 height 23
click at [759, 232] on select "**********" at bounding box center [766, 220] width 63 height 23
click at [458, 383] on img at bounding box center [459, 354] width 92 height 57
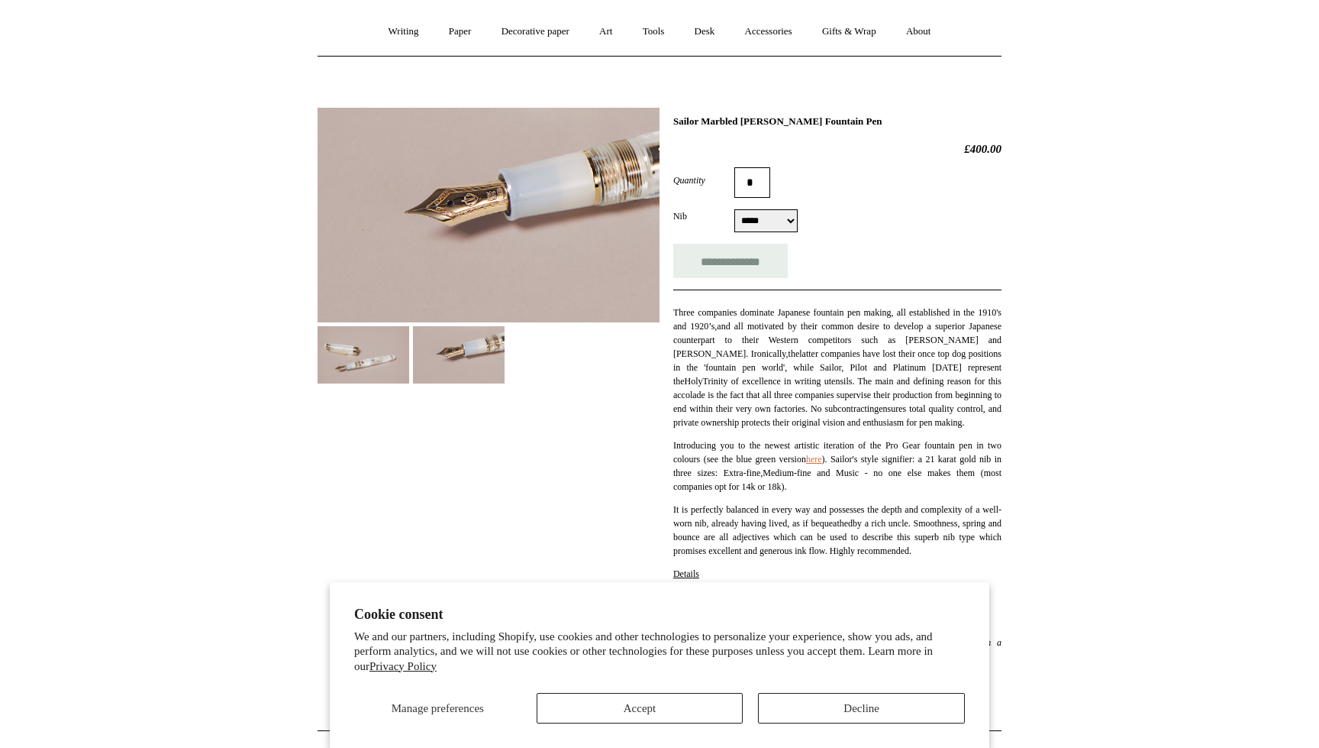
click at [383, 383] on img at bounding box center [364, 354] width 92 height 57
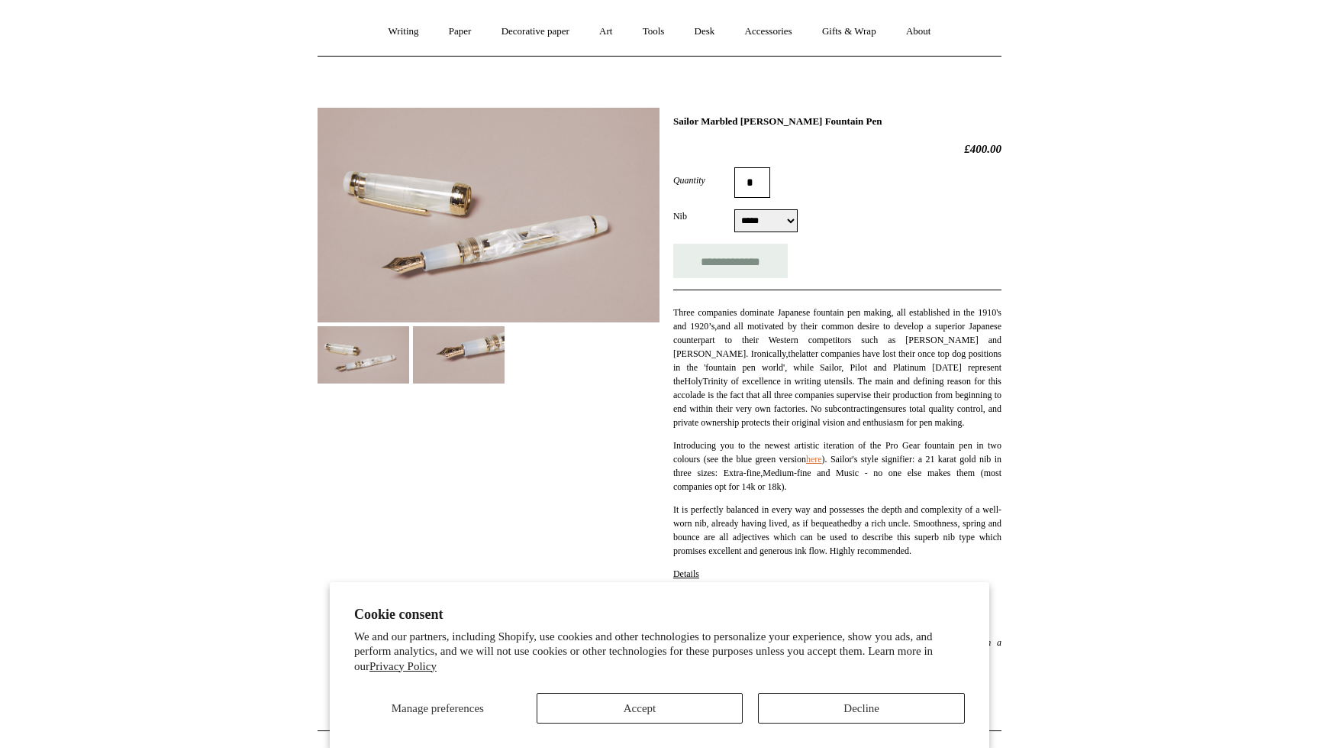
click at [447, 383] on img at bounding box center [459, 354] width 92 height 57
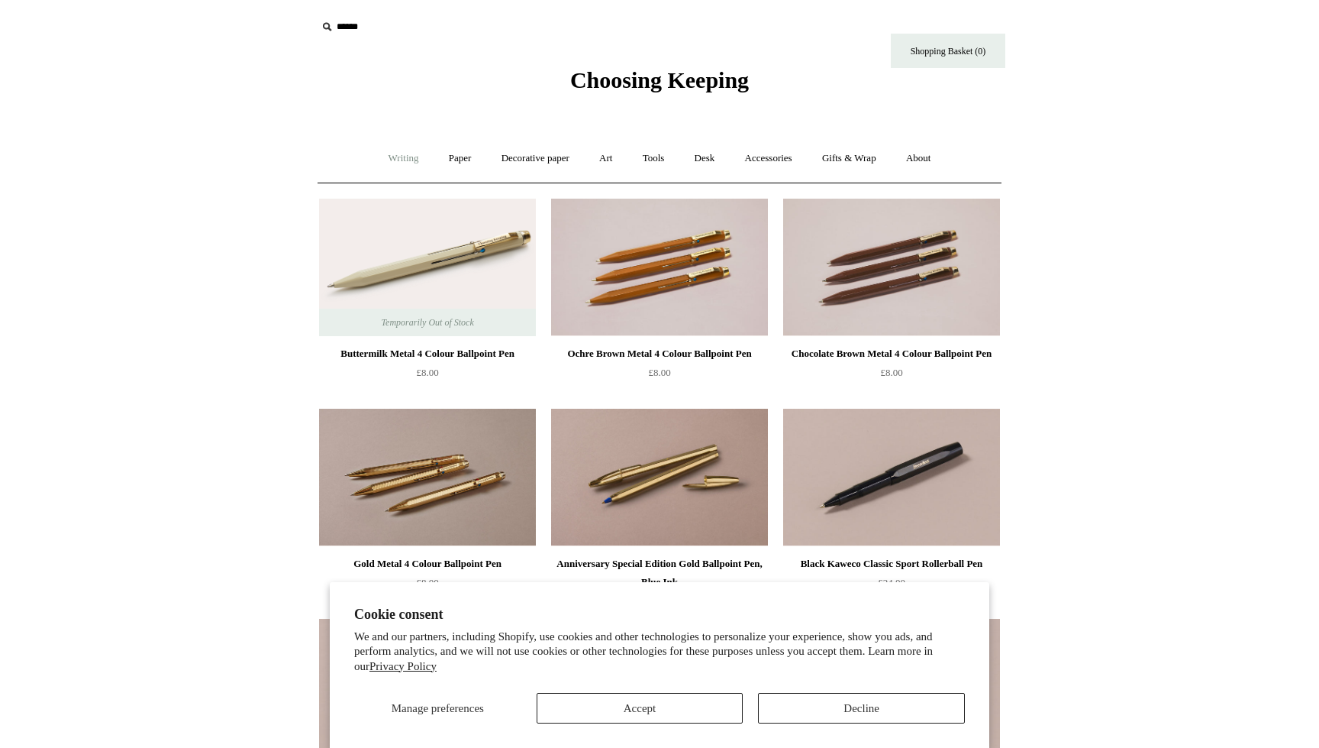
click at [421, 162] on link "Writing +" at bounding box center [404, 158] width 58 height 40
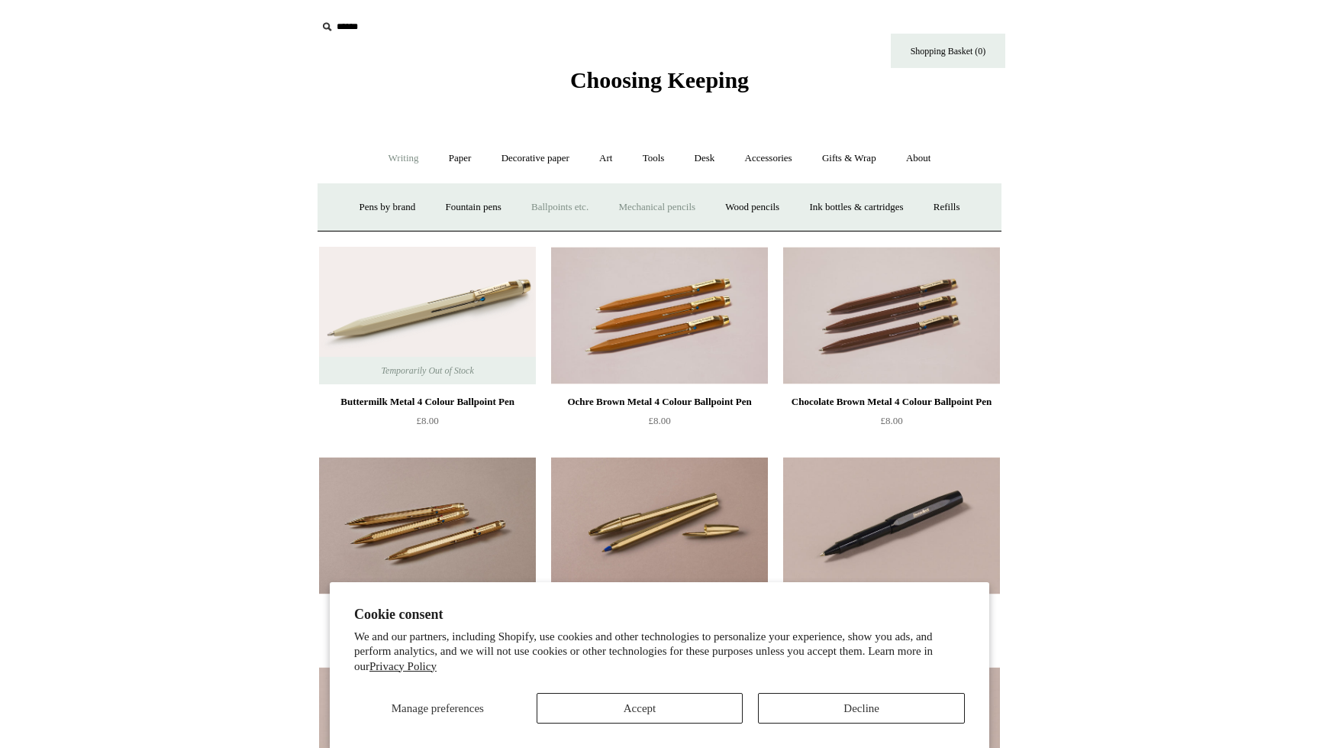
click at [709, 228] on link "Mechanical pencils +" at bounding box center [657, 207] width 105 height 40
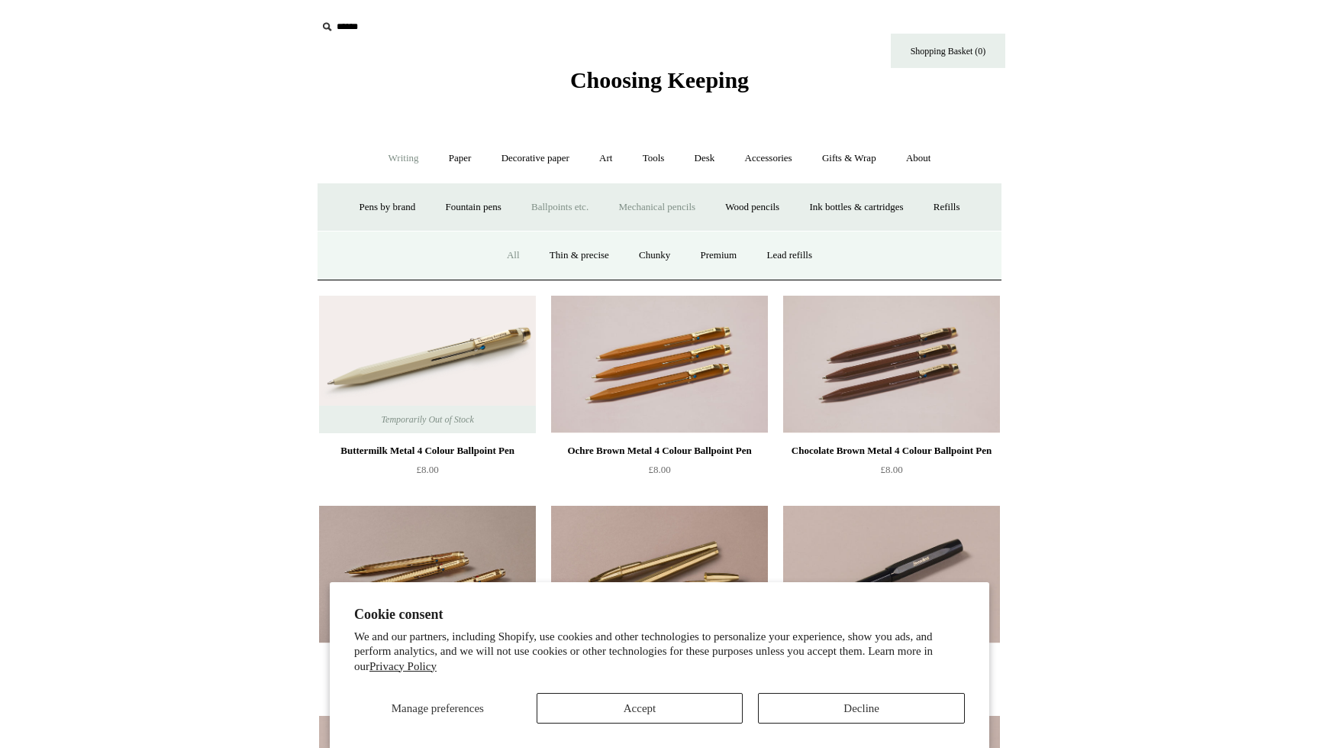
click at [493, 276] on link "All" at bounding box center [513, 255] width 40 height 40
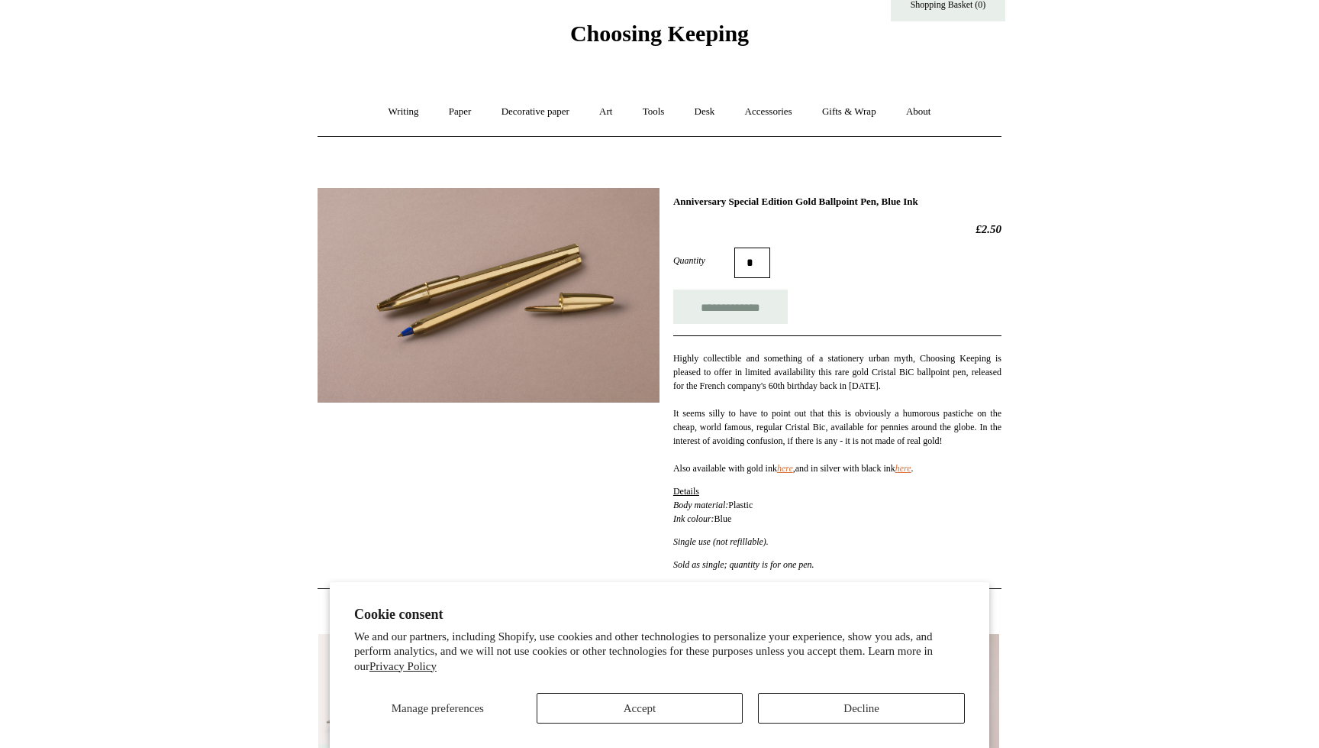
scroll to position [116, 0]
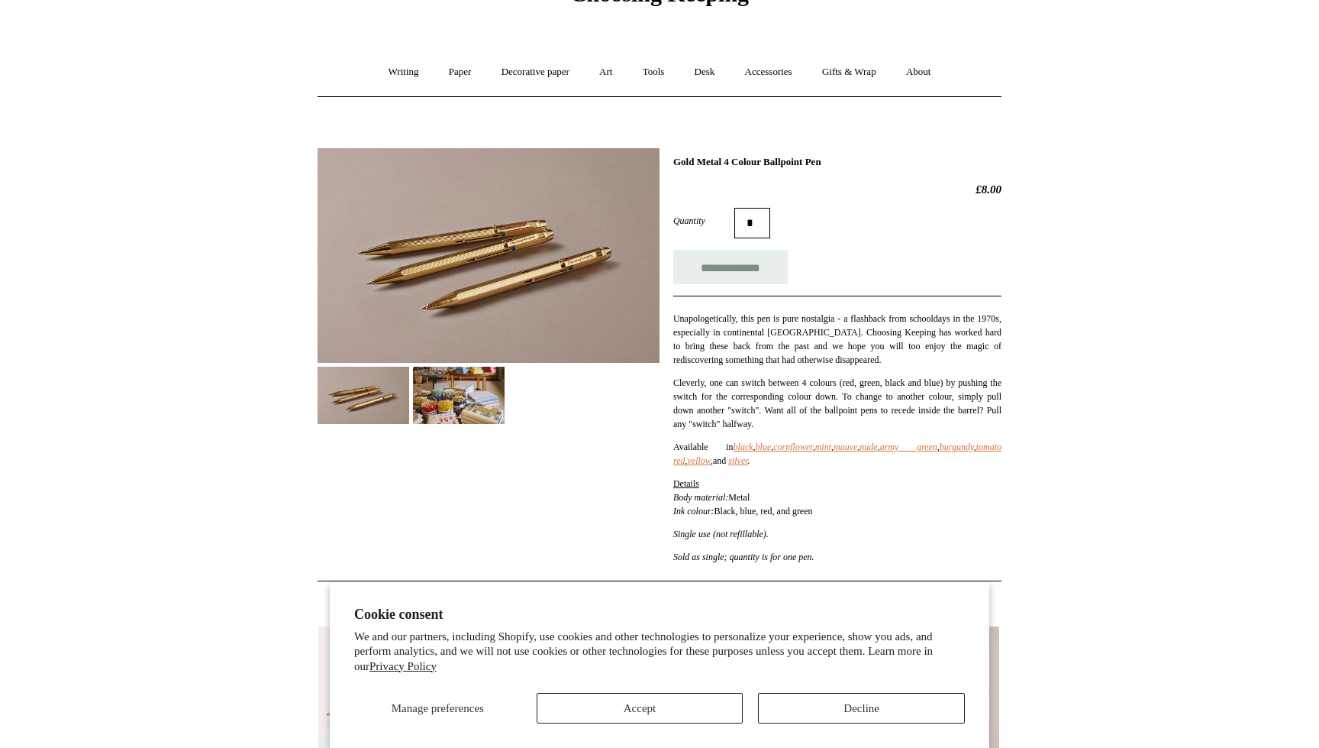
scroll to position [89, 0]
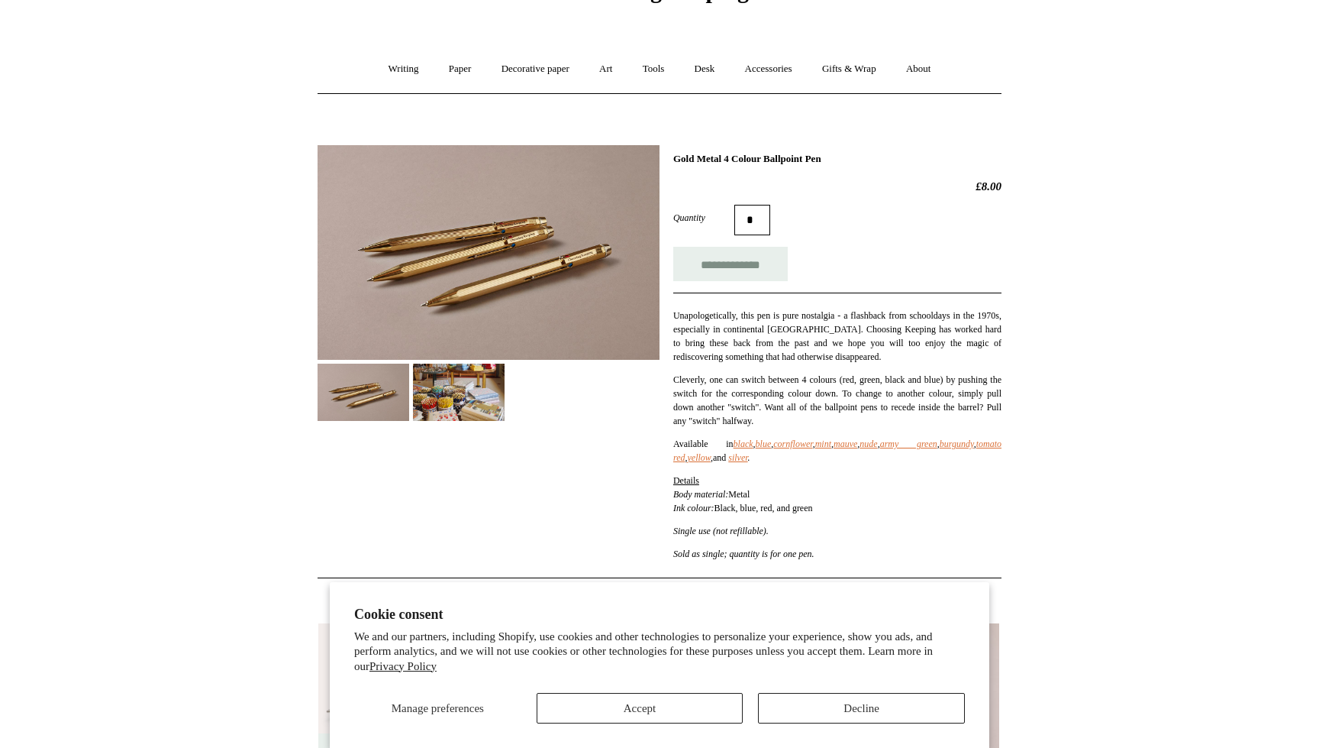
click at [564, 293] on img at bounding box center [489, 252] width 342 height 215
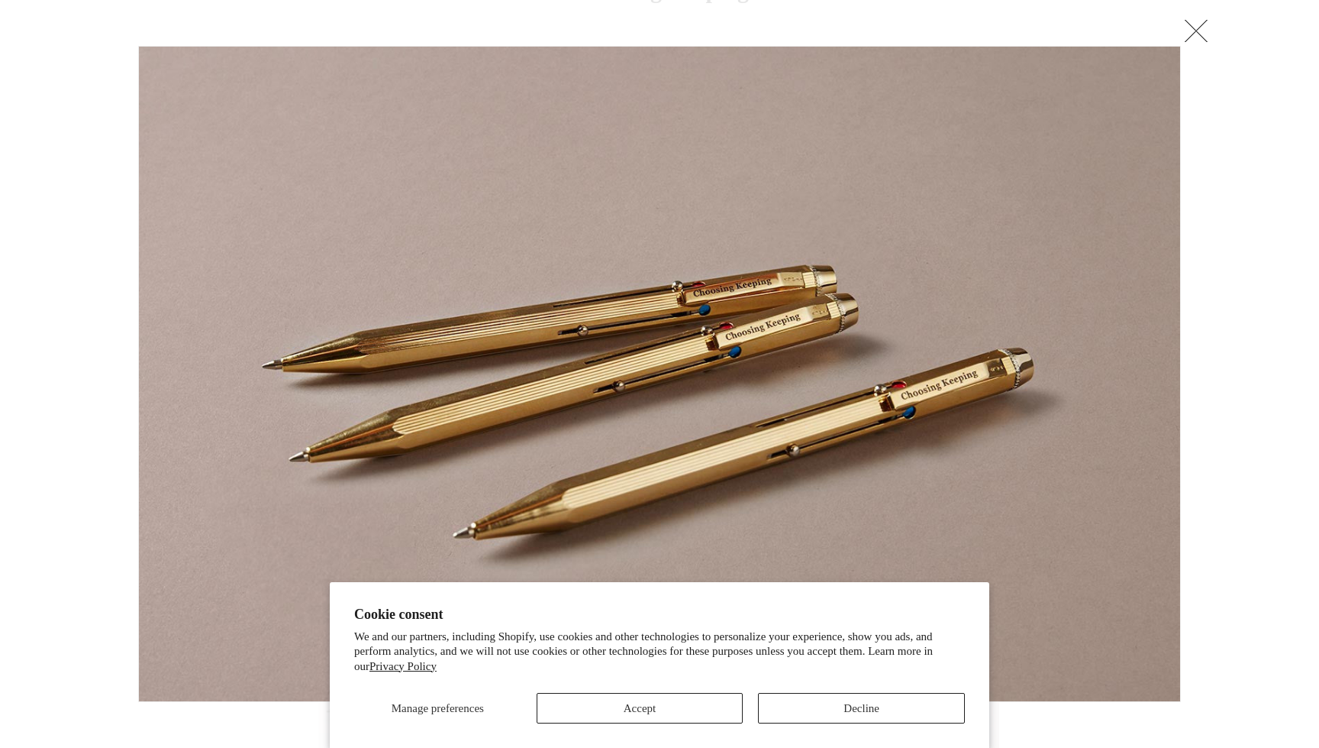
click at [1206, 32] on link at bounding box center [1196, 30] width 31 height 31
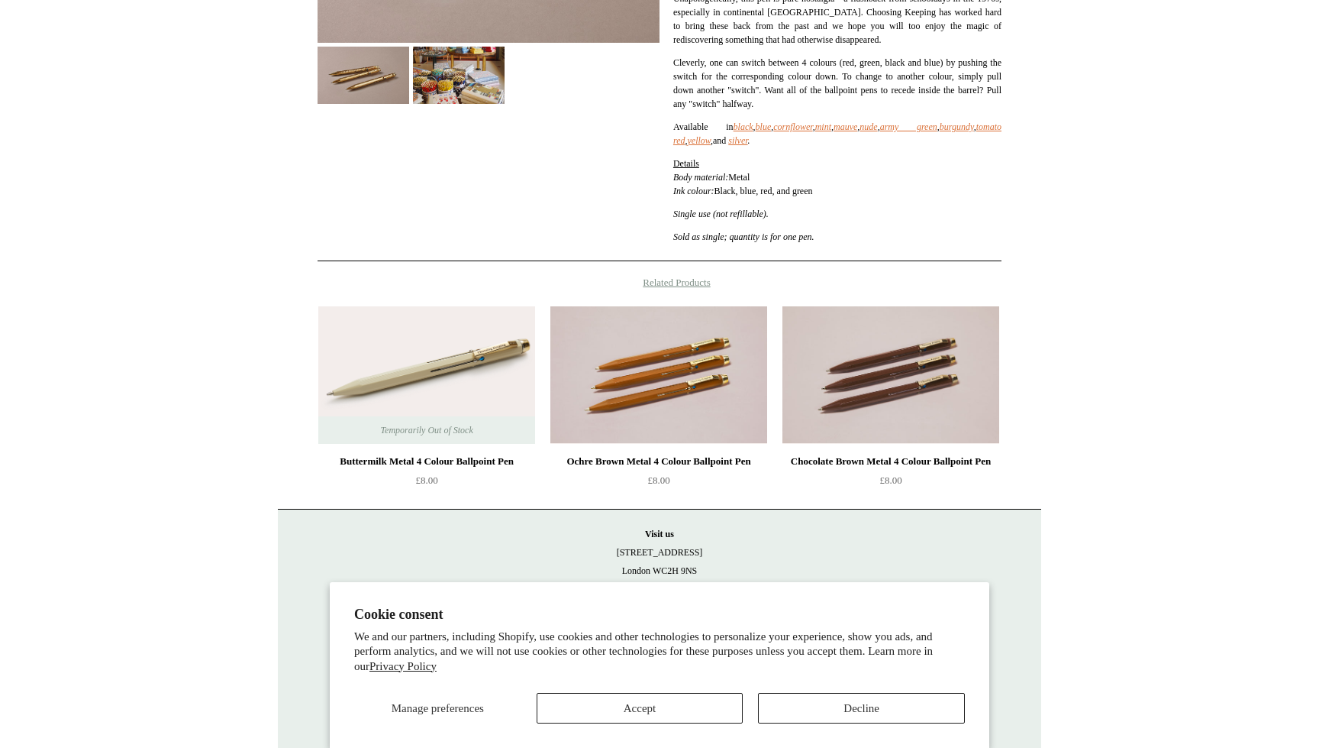
scroll to position [424, 0]
click at [467, 104] on img at bounding box center [459, 75] width 92 height 57
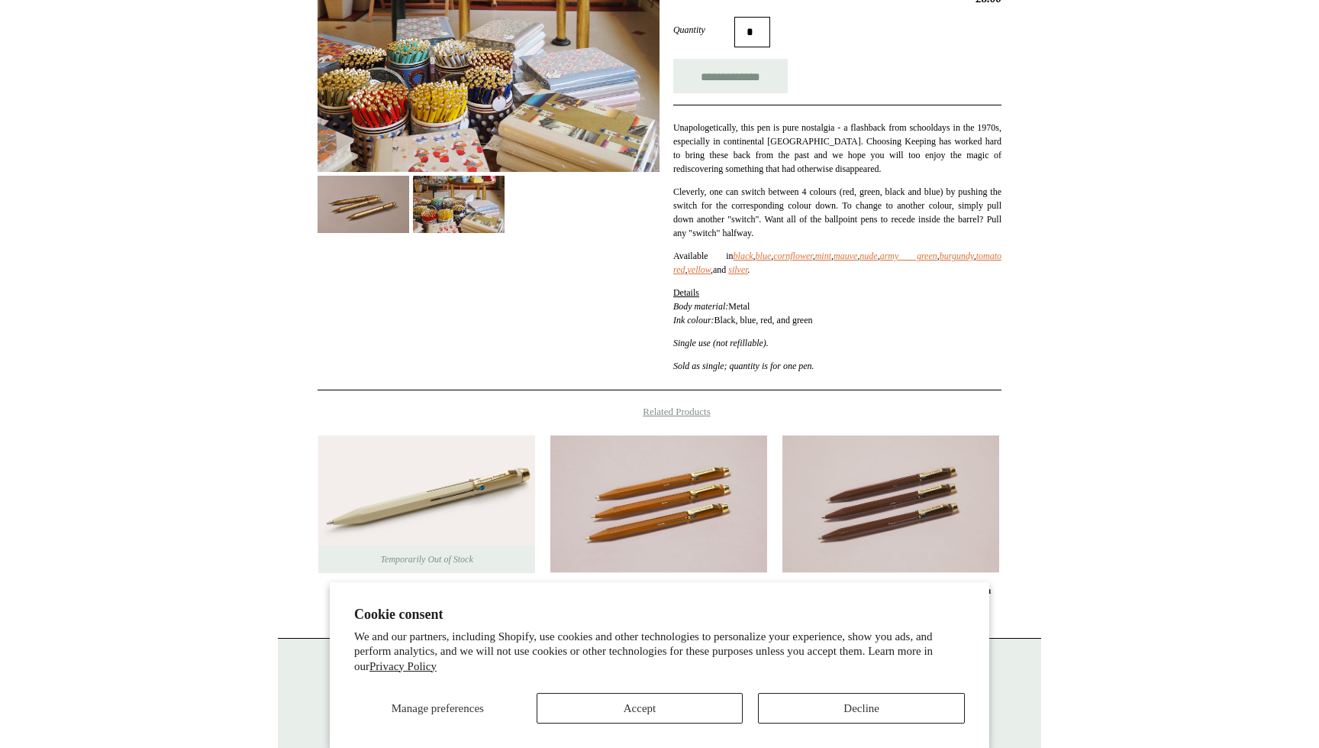
scroll to position [0, 0]
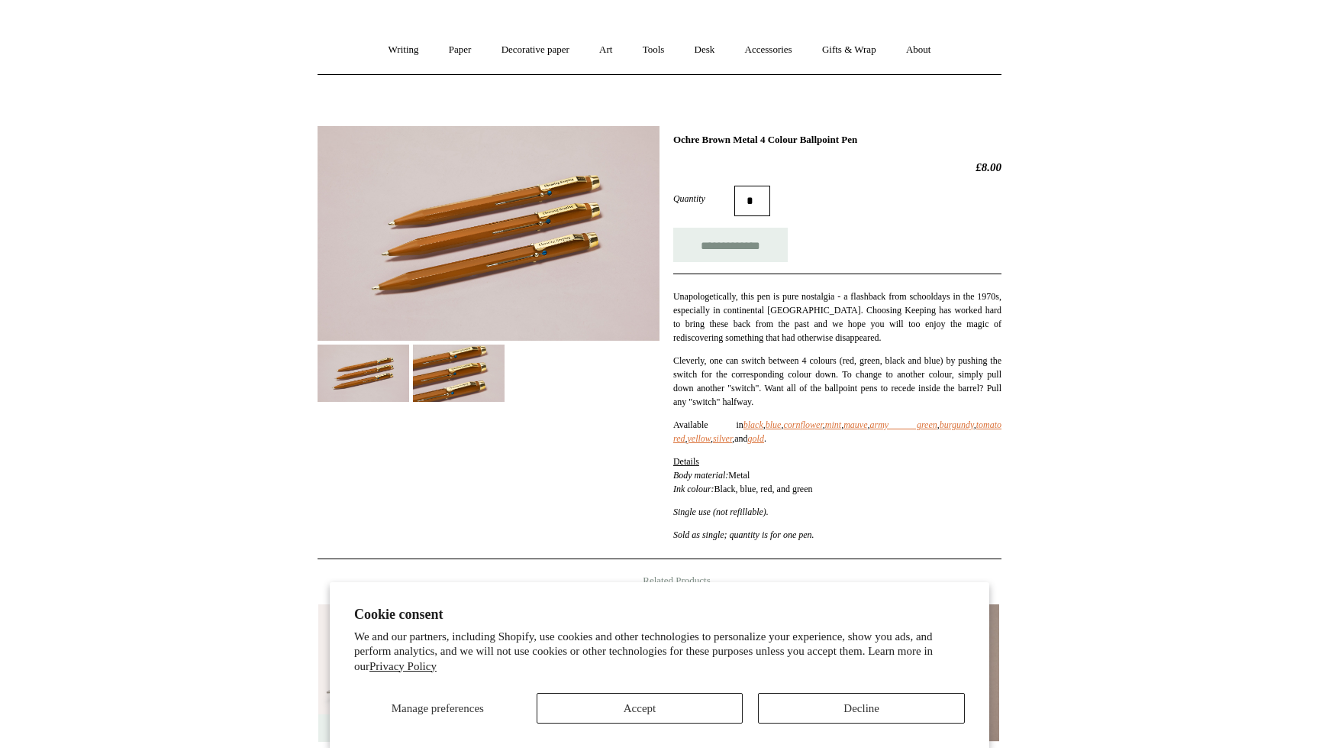
scroll to position [122, 0]
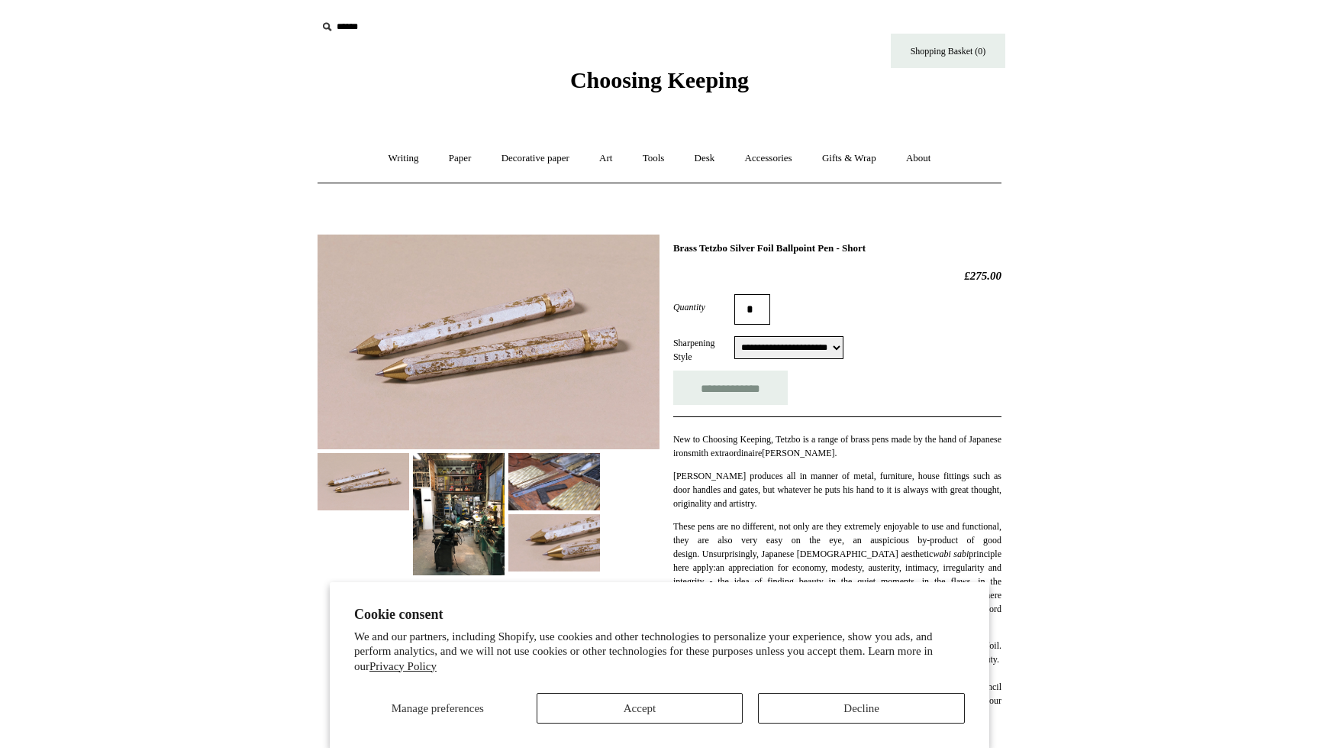
select select "**********"
click at [601, 383] on img at bounding box center [489, 341] width 342 height 215
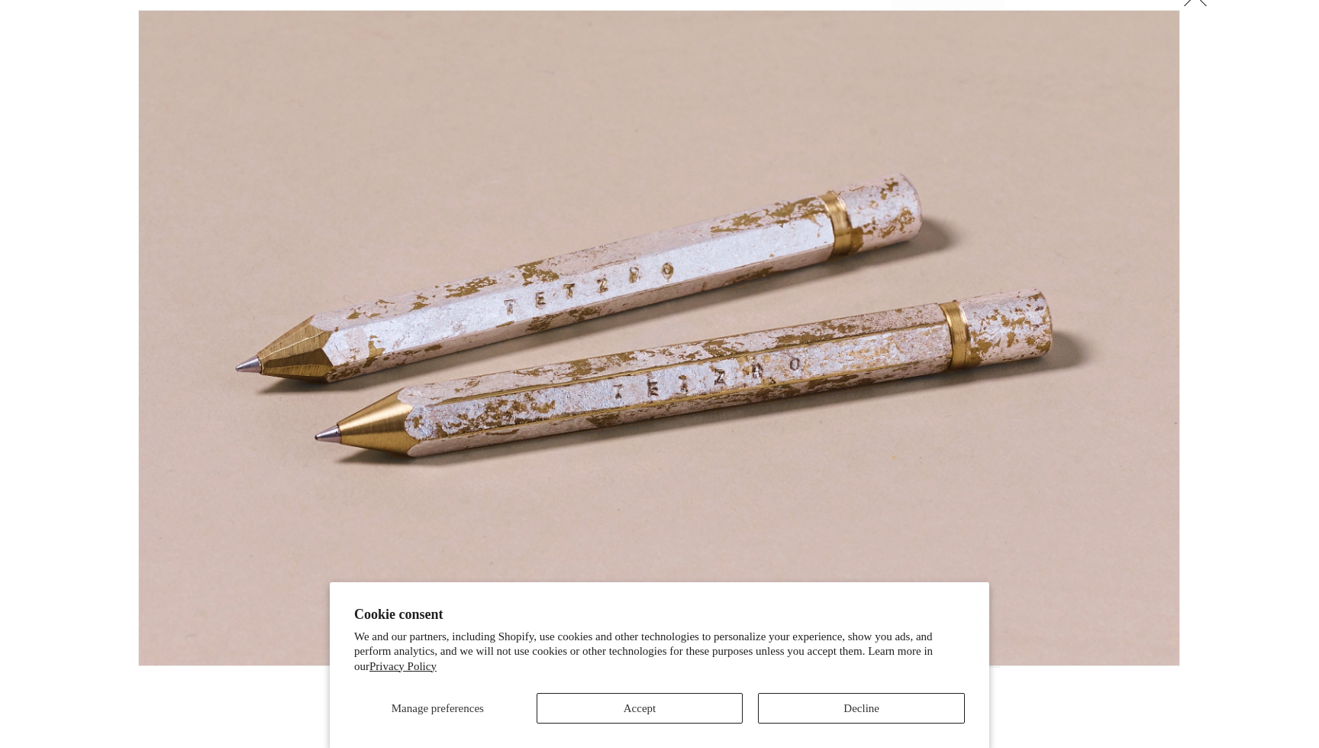
scroll to position [40, 0]
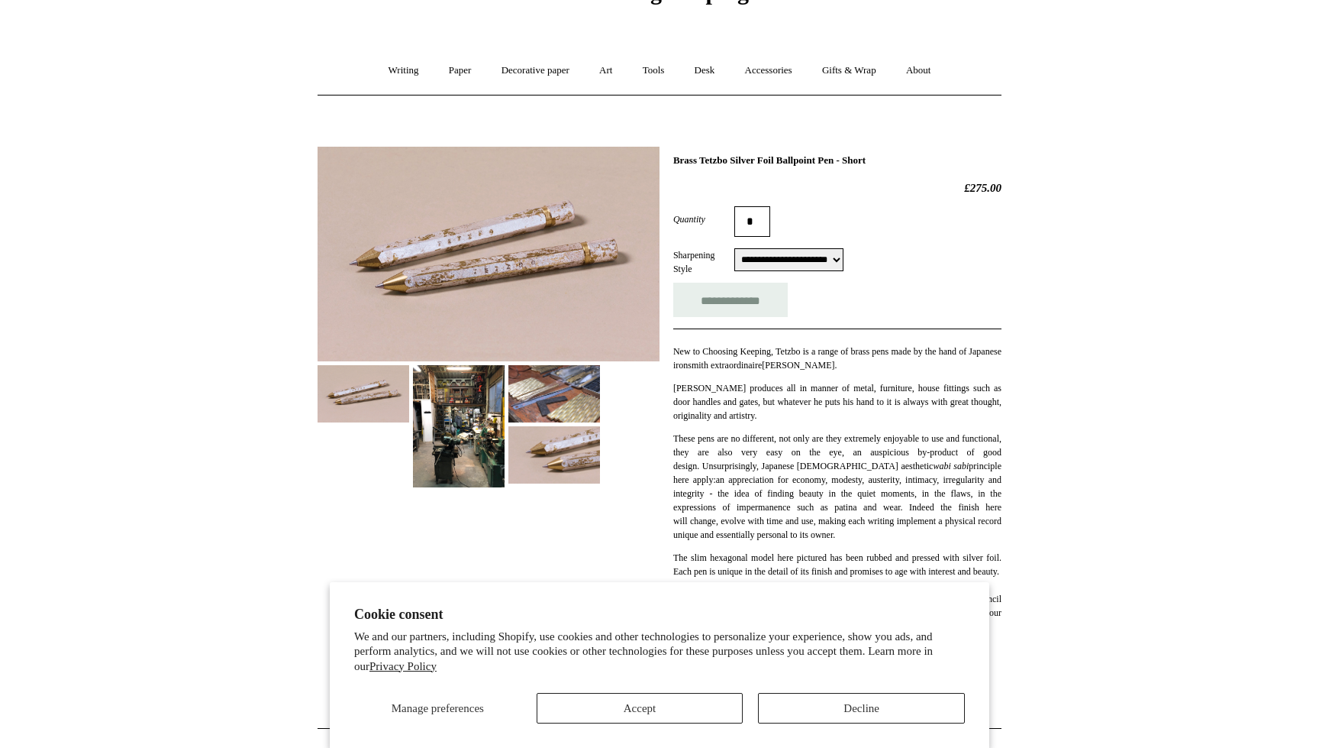
scroll to position [0, 0]
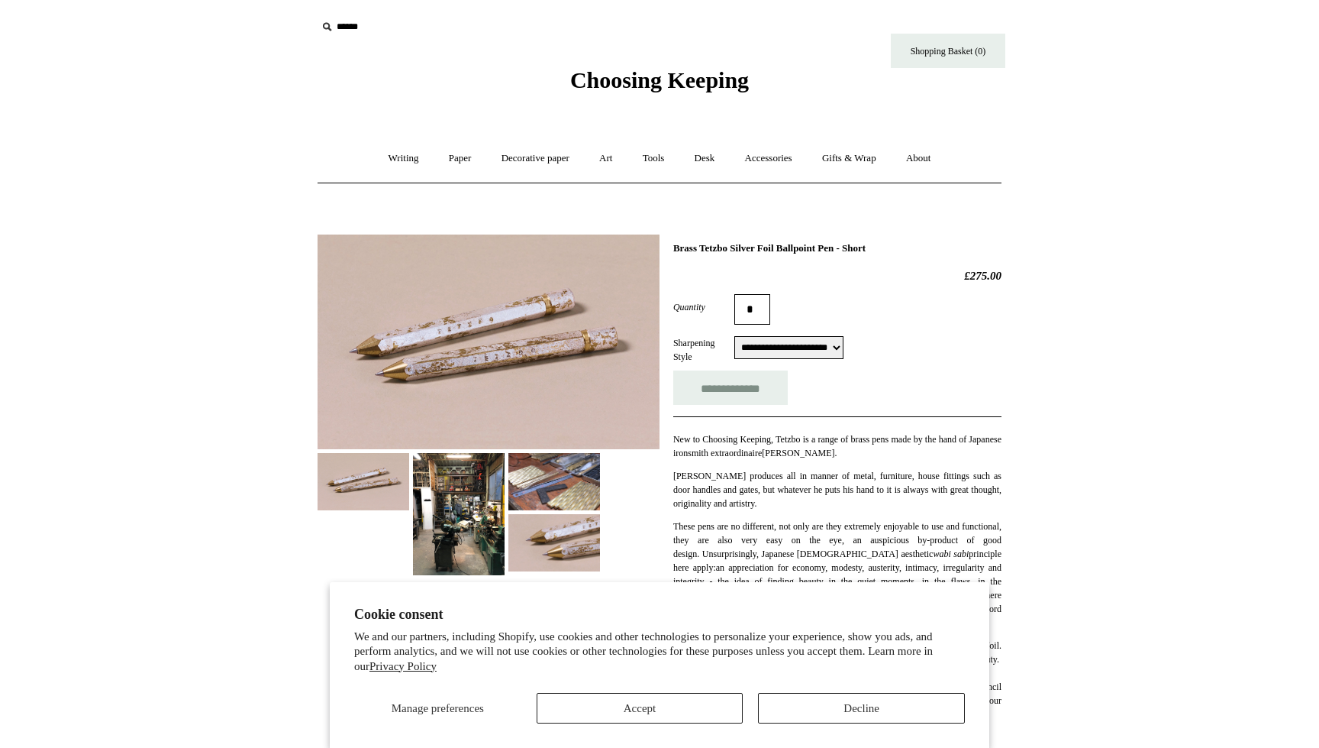
click at [715, 254] on h1 "Brass Tetzbo Silver Foil Ballpoint Pen - Short" at bounding box center [837, 248] width 328 height 12
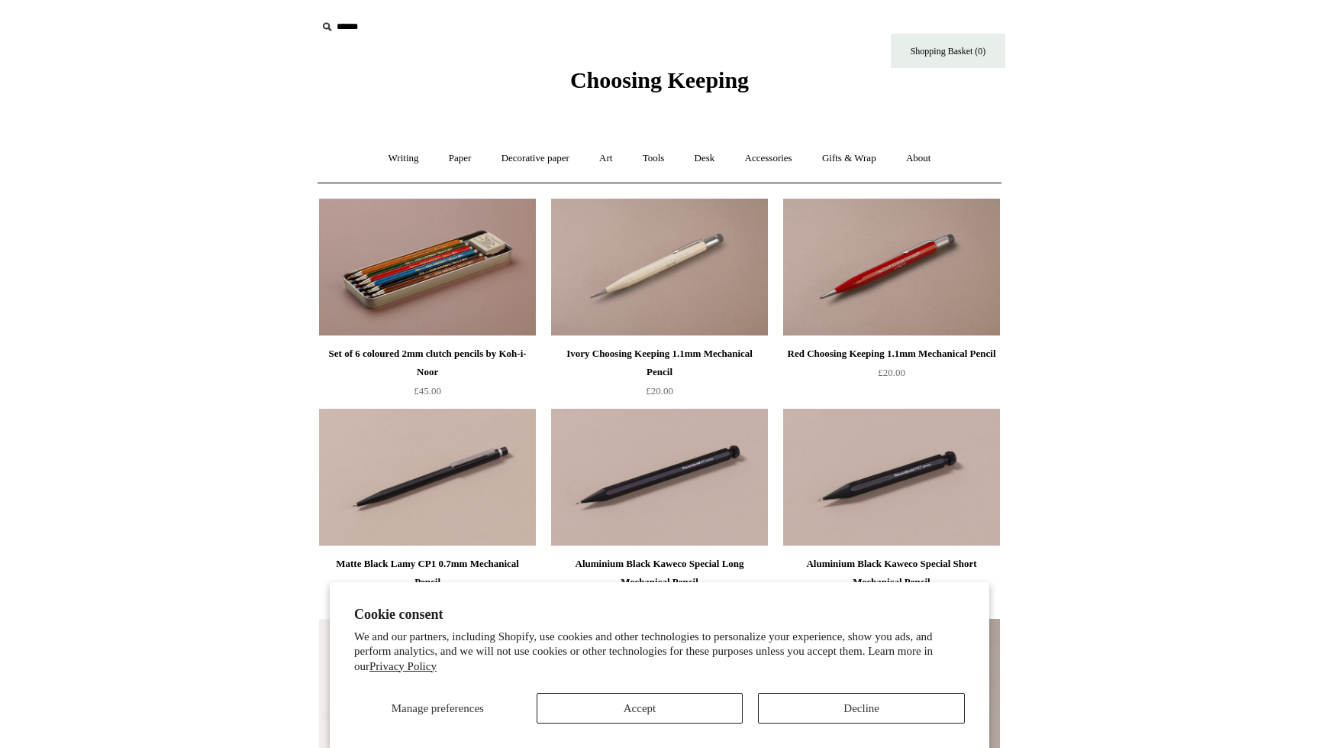
click at [400, 153] on link "Writing +" at bounding box center [404, 158] width 58 height 40
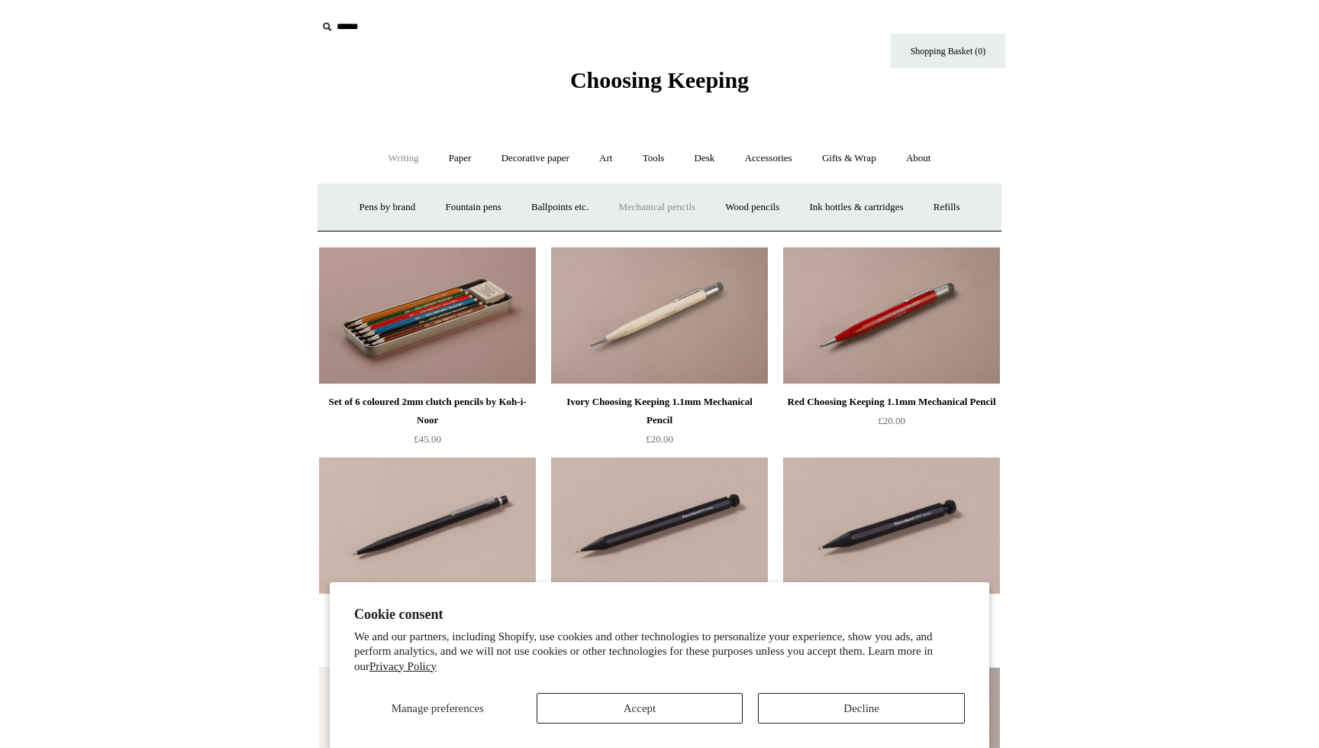
click at [793, 228] on link "Wood pencils +" at bounding box center [753, 207] width 82 height 40
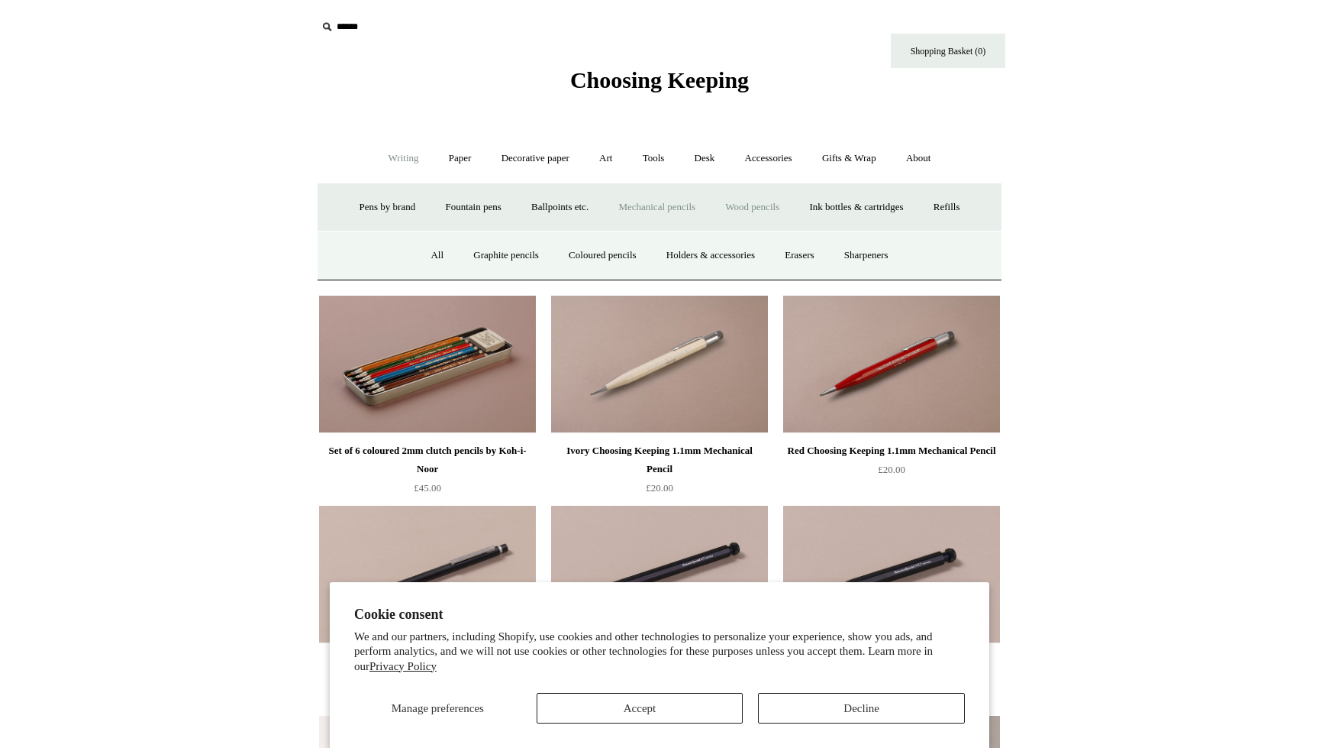
click at [417, 276] on link "All" at bounding box center [437, 255] width 40 height 40
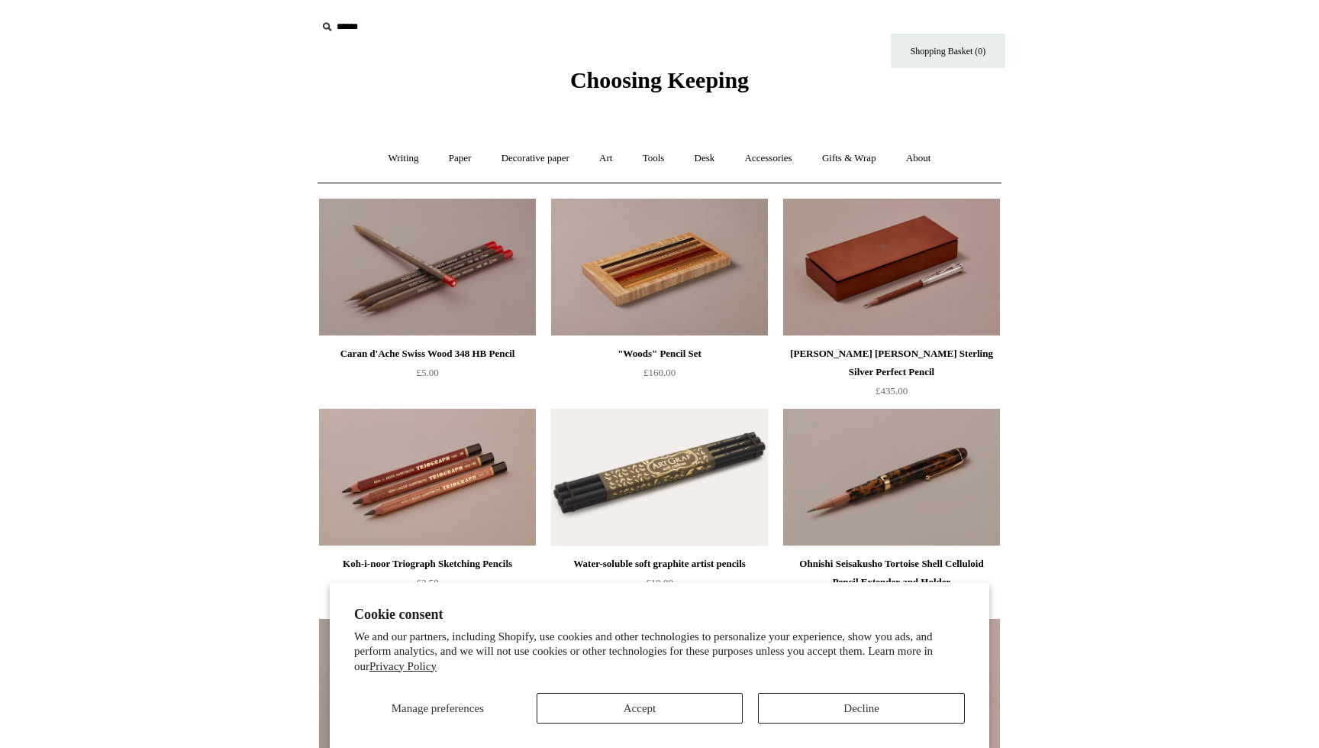
click at [390, 155] on link "Writing +" at bounding box center [404, 158] width 58 height 40
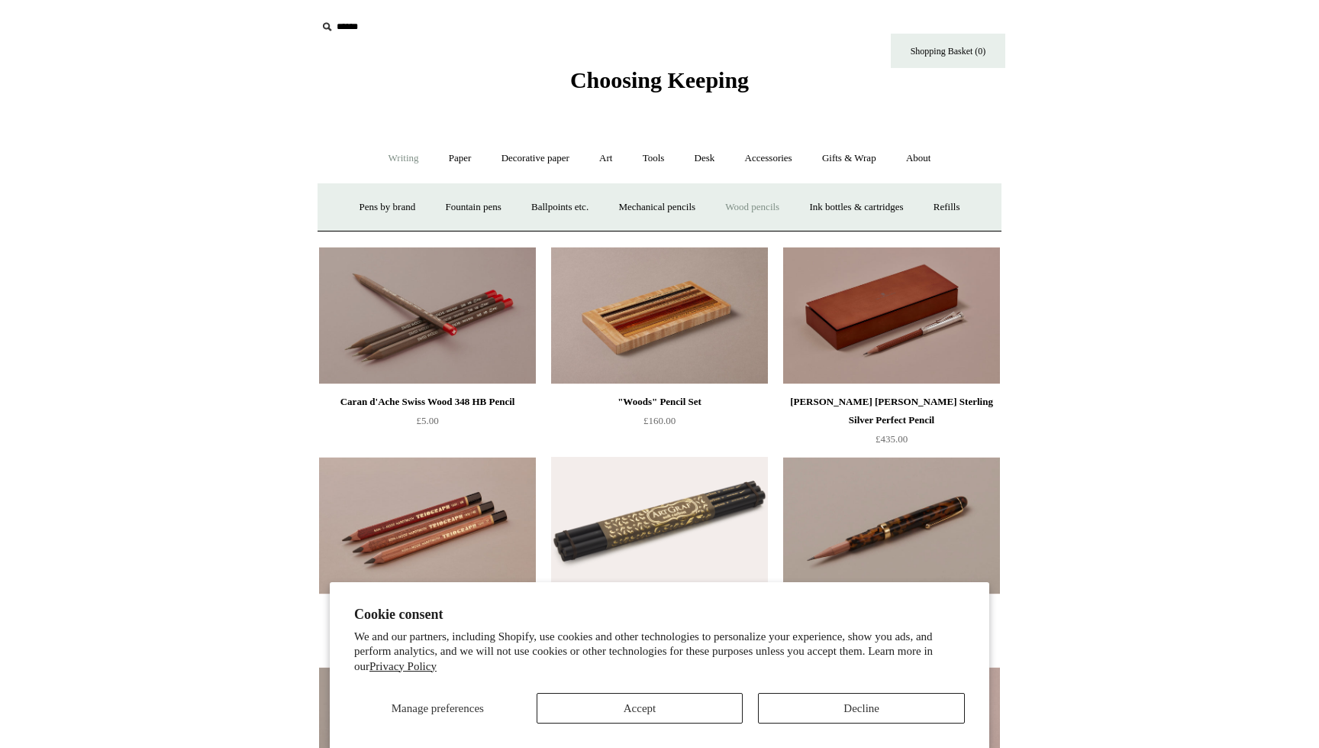
click at [796, 228] on link "Ink bottles & cartridges +" at bounding box center [856, 207] width 121 height 40
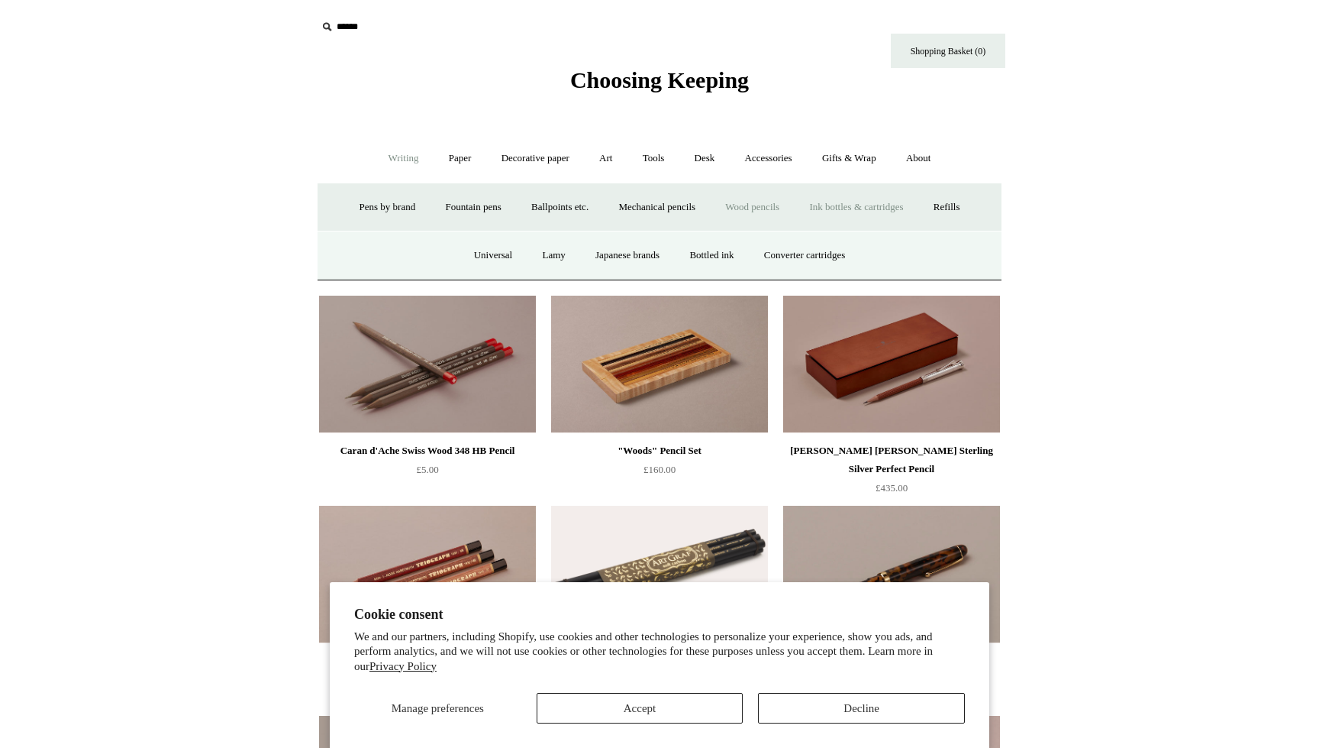
click at [528, 276] on link "Lamy" at bounding box center [553, 255] width 50 height 40
